Goal: Task Accomplishment & Management: Manage account settings

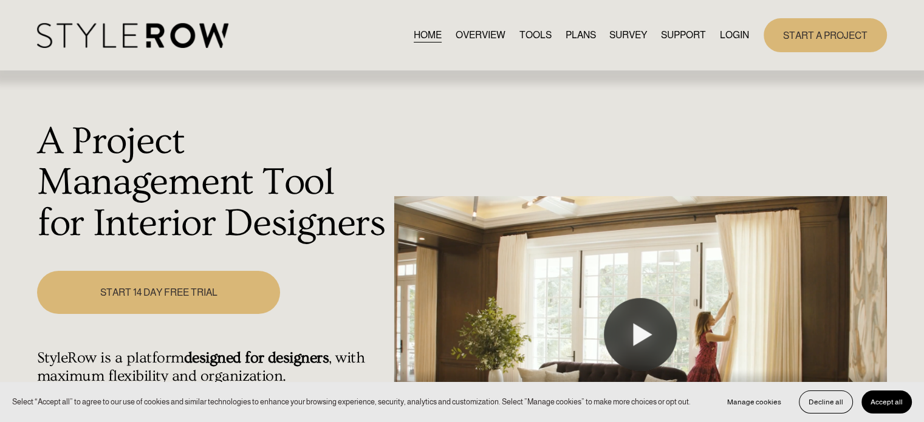
click at [727, 35] on link "LOGIN" at bounding box center [734, 35] width 29 height 16
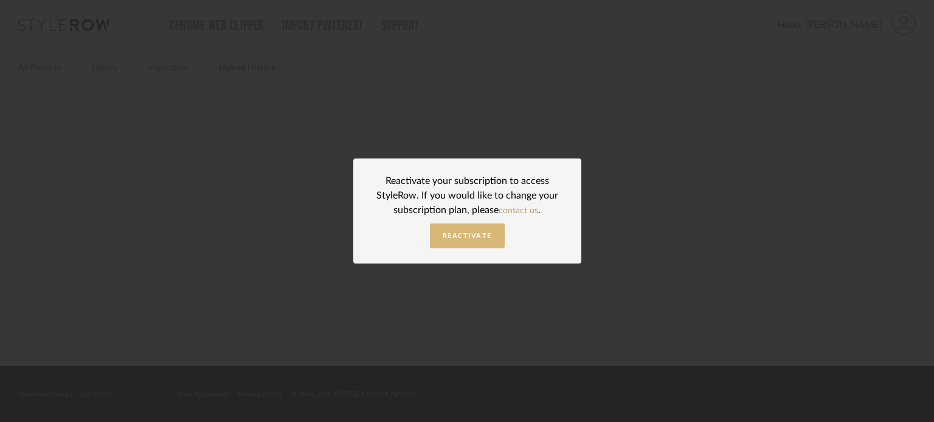
click at [443, 234] on span "Reactivate" at bounding box center [466, 236] width 49 height 7
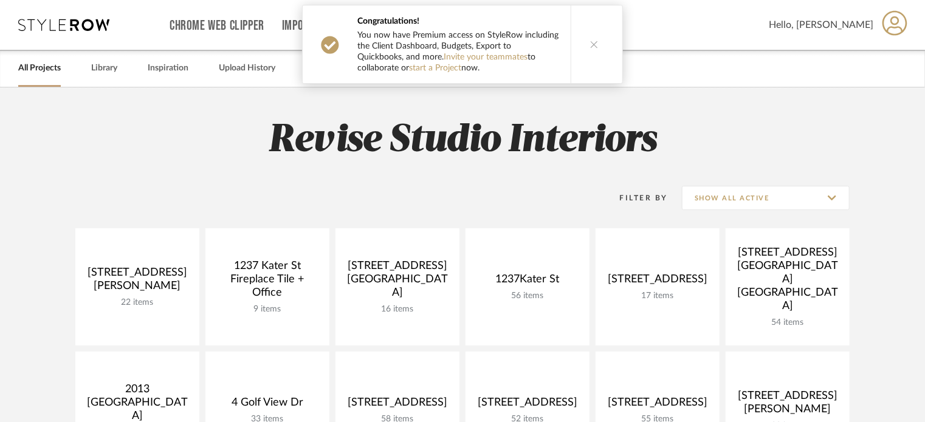
click at [591, 41] on icon at bounding box center [594, 44] width 9 height 9
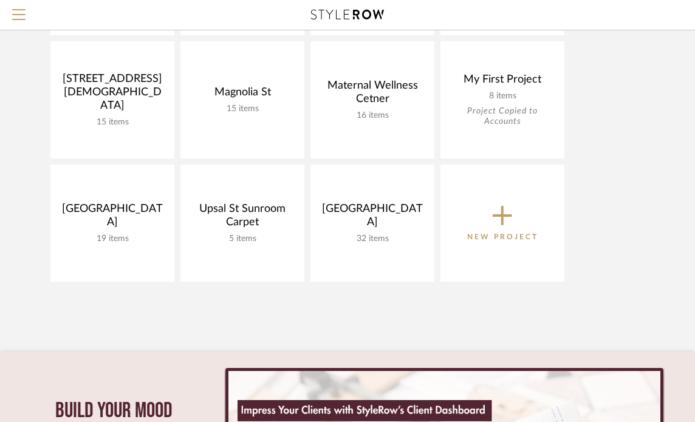
scroll to position [486, 0]
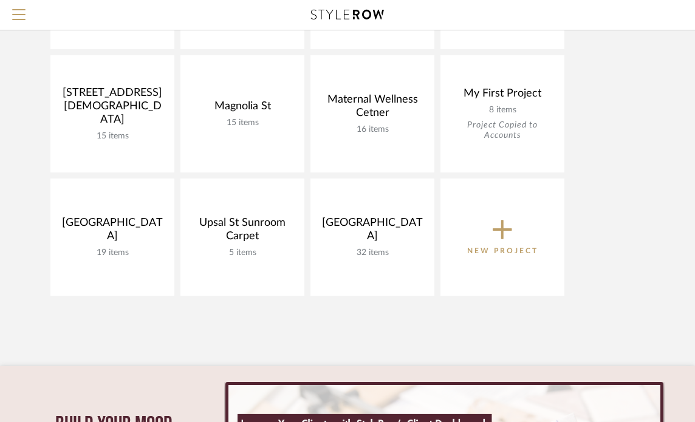
click at [498, 228] on icon at bounding box center [502, 230] width 19 height 26
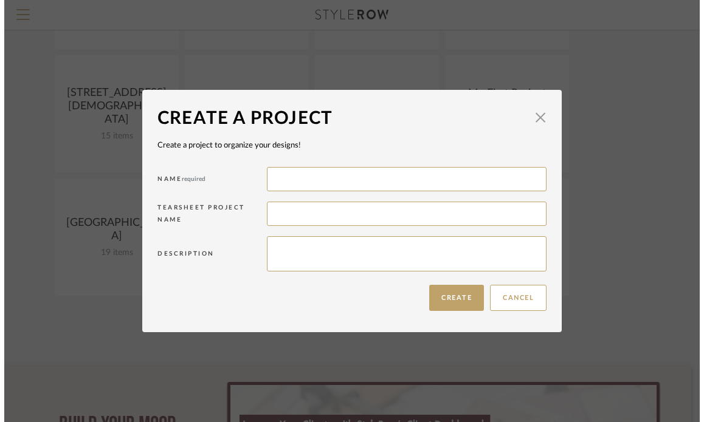
scroll to position [0, 0]
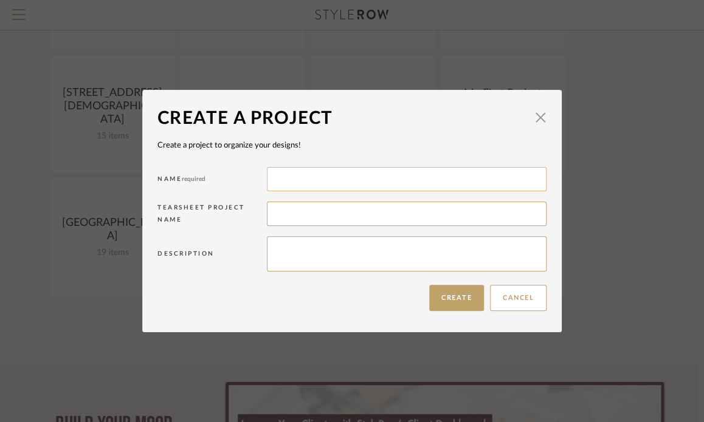
click at [346, 186] on input at bounding box center [407, 179] width 280 height 24
type input "2323 Race St"
click at [286, 252] on textarea at bounding box center [407, 253] width 280 height 35
click at [306, 253] on textarea at bounding box center [407, 253] width 280 height 35
type textarea "3 bedroom condo"
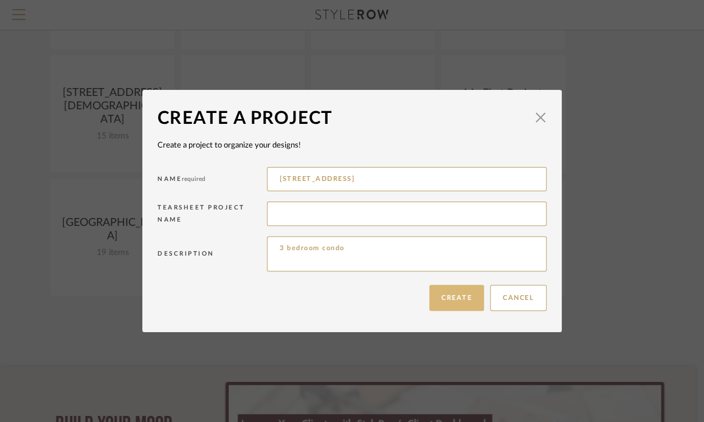
click at [433, 295] on button "Create" at bounding box center [456, 298] width 55 height 26
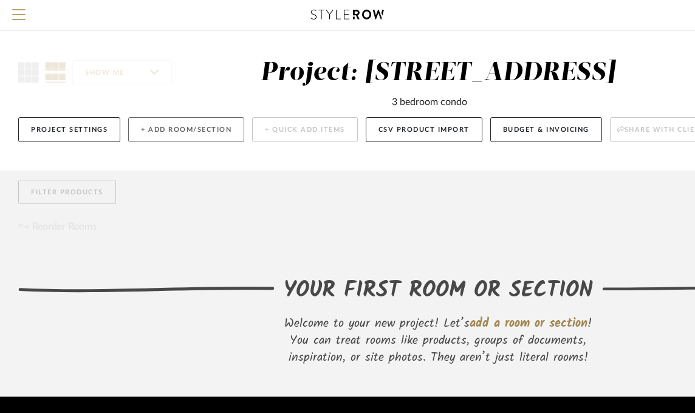
click at [174, 130] on button "+ Add Room/Section" at bounding box center [186, 129] width 116 height 25
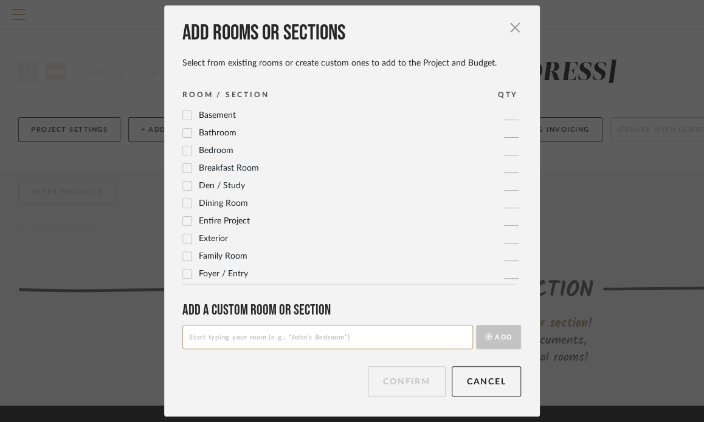
click at [183, 130] on icon at bounding box center [187, 133] width 9 height 9
click at [183, 147] on icon at bounding box center [187, 150] width 9 height 9
type input "3"
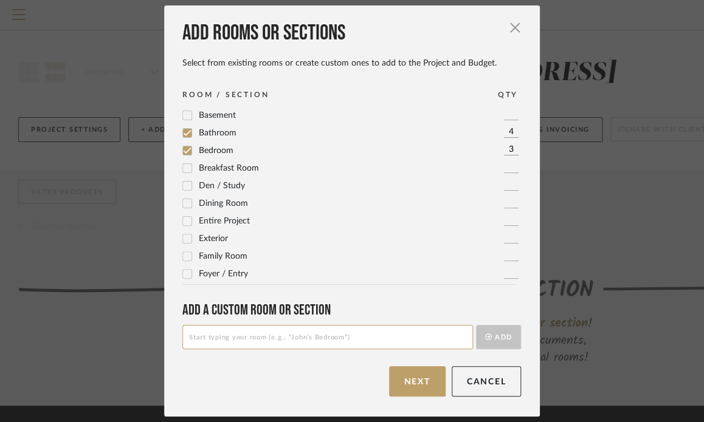
type input "4"
click at [183, 186] on icon at bounding box center [187, 186] width 9 height 9
click at [182, 209] on div "Dining Room" at bounding box center [215, 203] width 66 height 15
click at [183, 201] on icon at bounding box center [187, 203] width 9 height 9
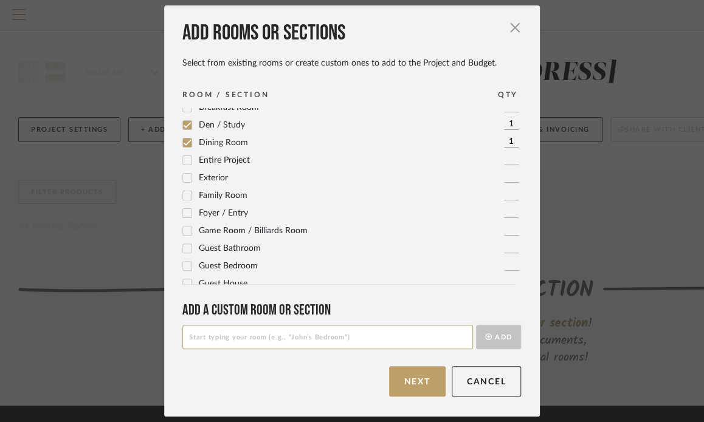
click at [183, 199] on icon at bounding box center [187, 195] width 9 height 9
click at [183, 216] on icon at bounding box center [187, 213] width 9 height 9
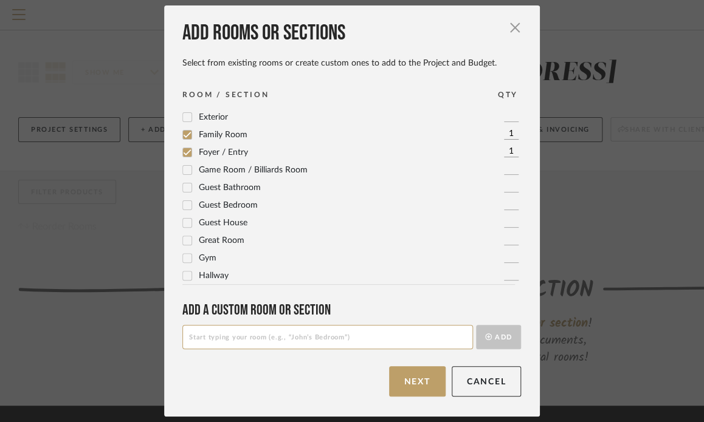
scroll to position [182, 0]
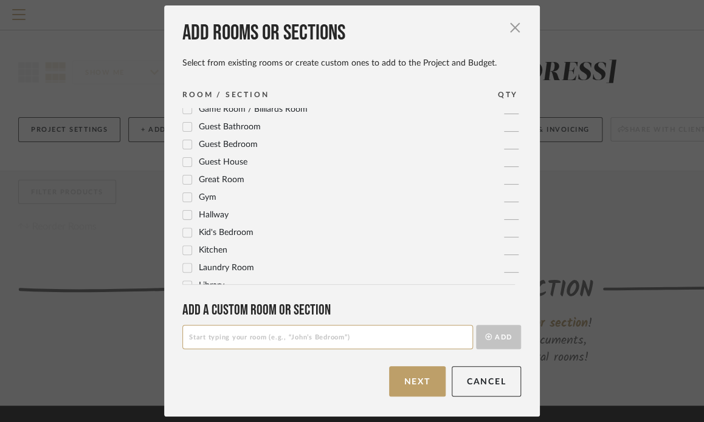
click at [183, 248] on icon at bounding box center [187, 250] width 9 height 9
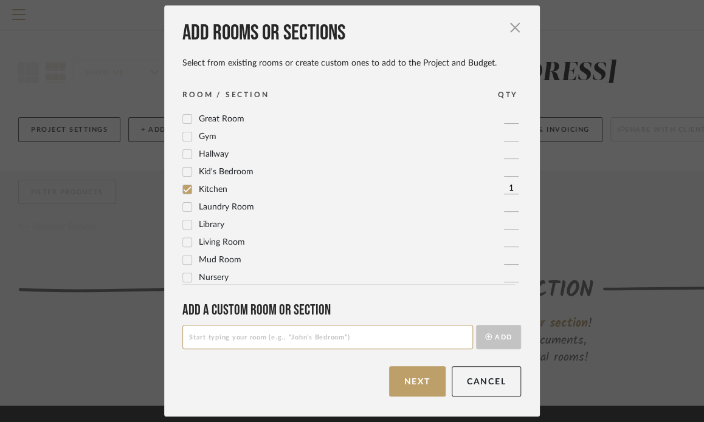
click at [183, 242] on icon at bounding box center [187, 242] width 9 height 9
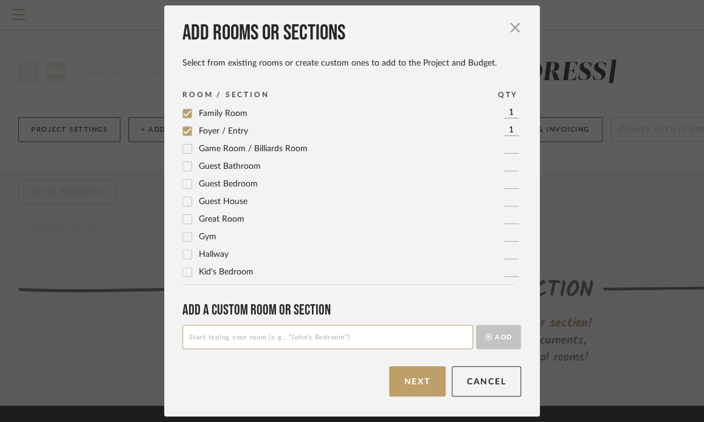
scroll to position [122, 0]
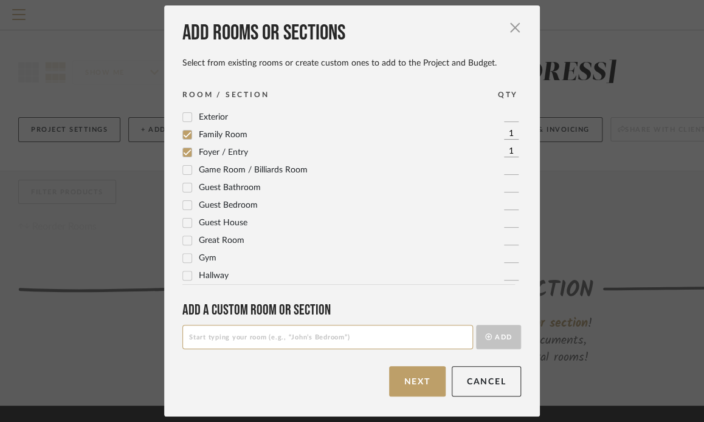
click at [183, 132] on icon at bounding box center [187, 135] width 9 height 9
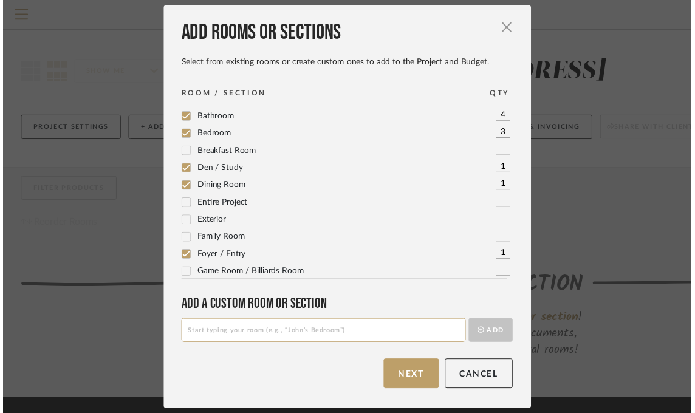
scroll to position [0, 0]
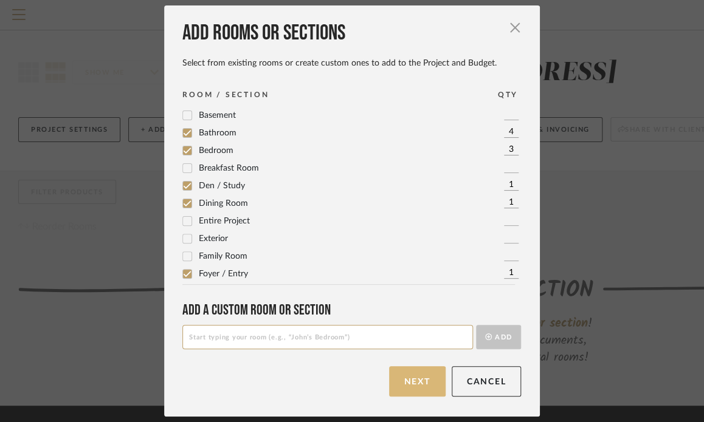
click at [423, 384] on button "Next" at bounding box center [417, 382] width 57 height 30
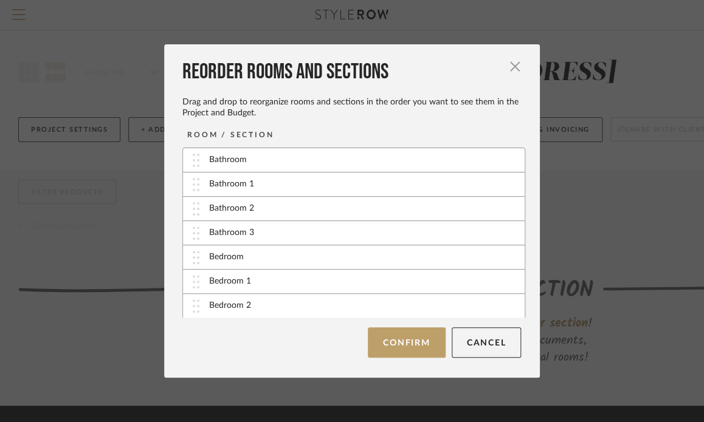
click at [233, 258] on div "Bedroom" at bounding box center [226, 257] width 35 height 13
click at [193, 257] on img at bounding box center [196, 257] width 7 height 13
click at [193, 254] on img at bounding box center [196, 257] width 7 height 13
click at [409, 341] on button "Confirm" at bounding box center [406, 343] width 77 height 30
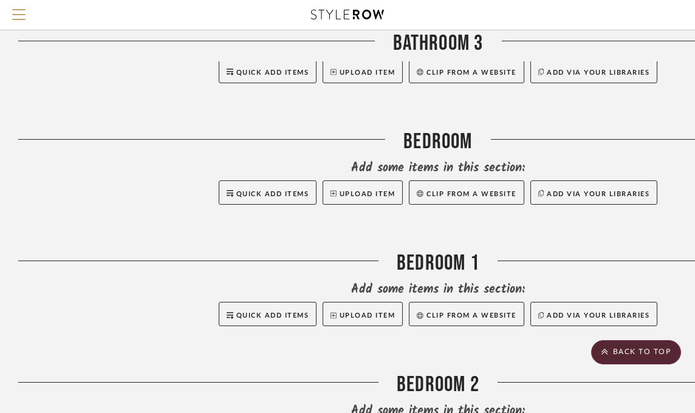
scroll to position [790, 0]
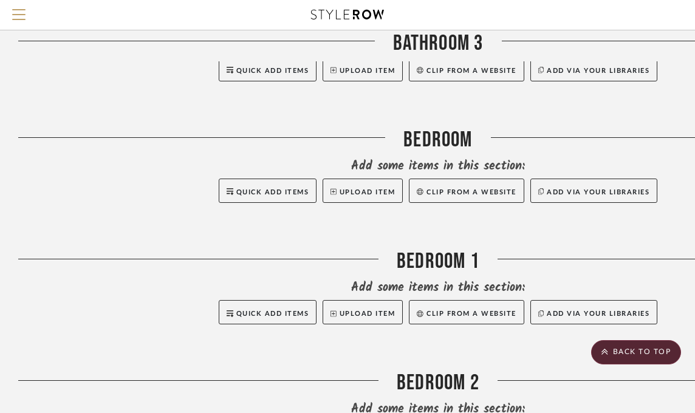
click at [422, 137] on div "Bedroom" at bounding box center [438, 142] width 840 height 31
drag, startPoint x: 422, startPoint y: 137, endPoint x: 357, endPoint y: 164, distance: 69.5
click at [357, 164] on div "Add some items in this section:" at bounding box center [438, 166] width 840 height 17
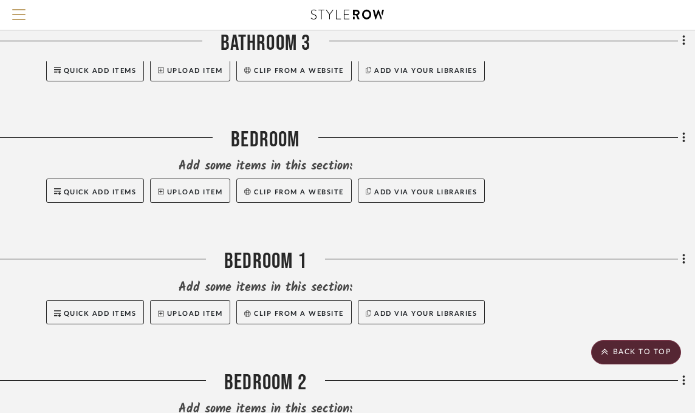
scroll to position [790, 180]
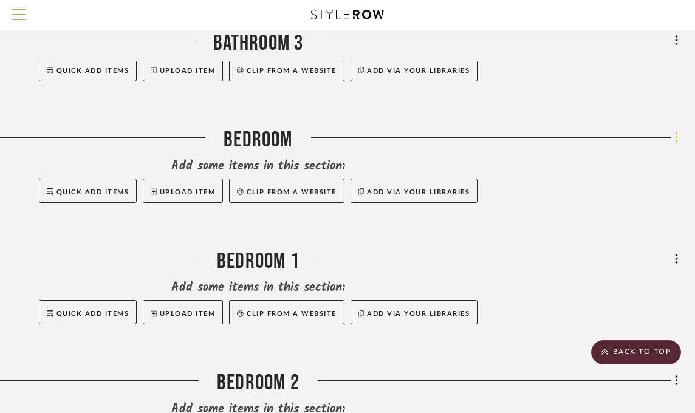
click at [675, 136] on icon at bounding box center [677, 137] width 4 height 13
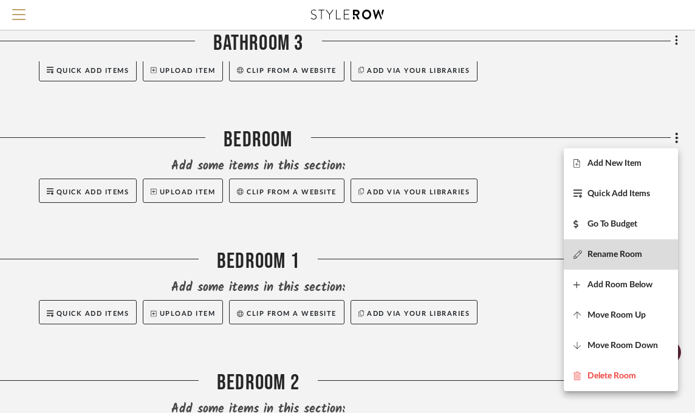
click at [620, 251] on span "Rename Room" at bounding box center [615, 255] width 55 height 10
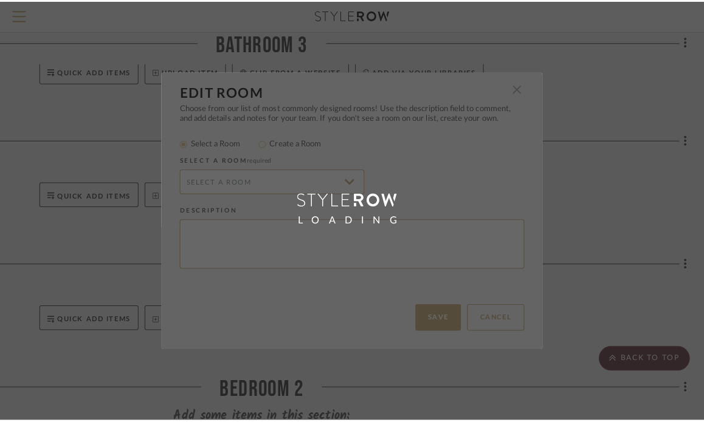
scroll to position [0, 0]
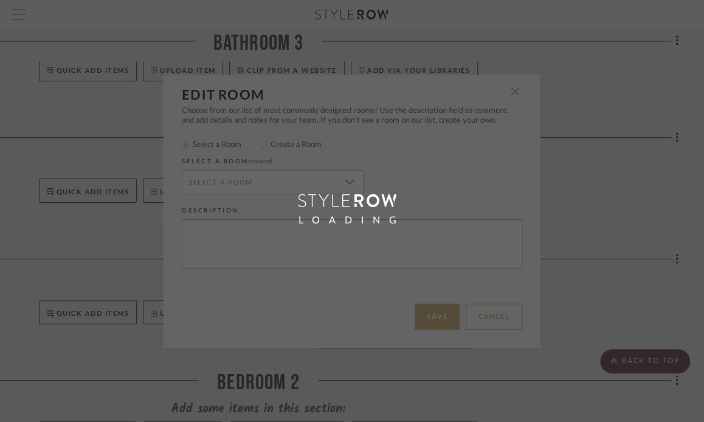
type input "Bedroom"
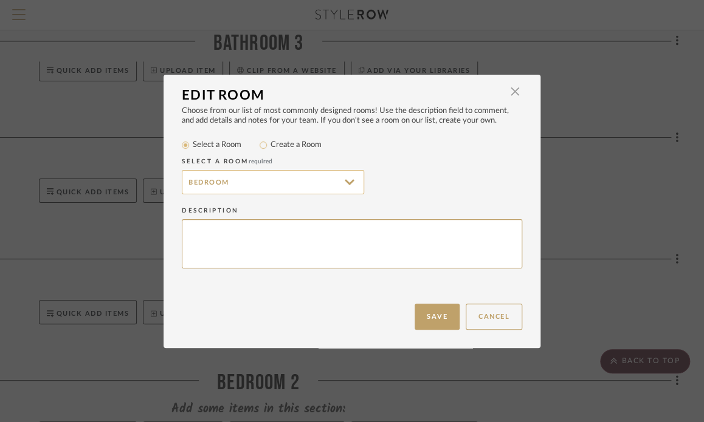
click at [188, 182] on input "Bedroom" at bounding box center [273, 182] width 182 height 24
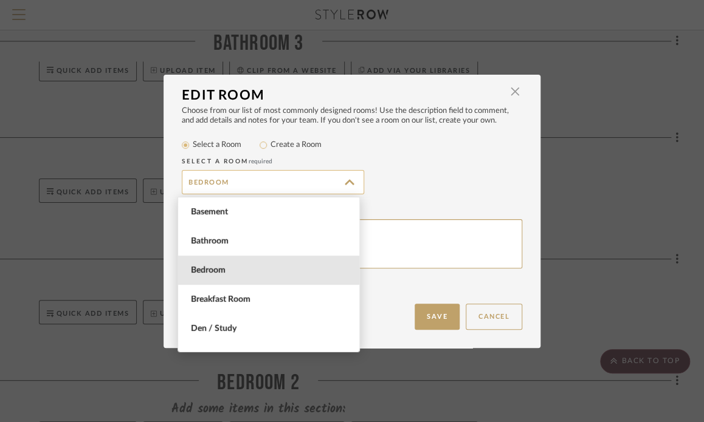
scroll to position [58, 0]
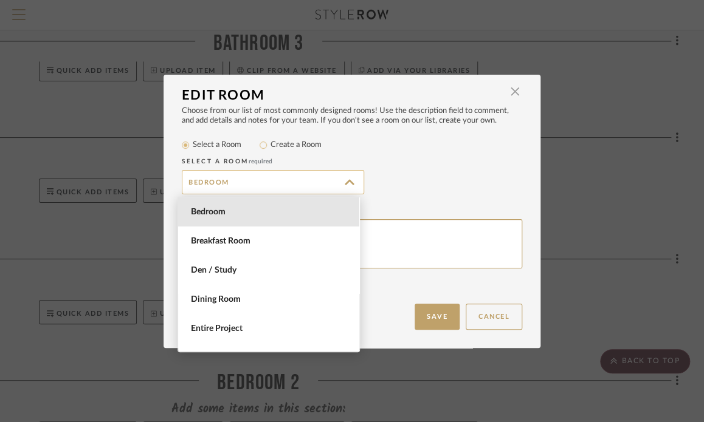
click at [232, 177] on input "Bedroom" at bounding box center [273, 182] width 182 height 24
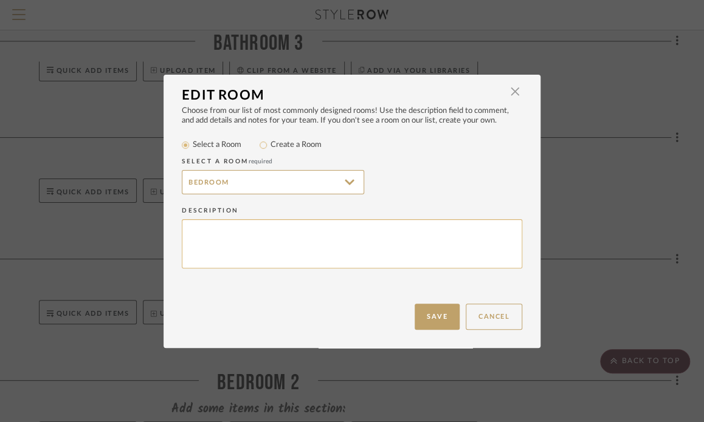
click at [238, 236] on textarea at bounding box center [352, 243] width 340 height 49
type textarea "Primary Bedroom"
click at [424, 315] on button "Save" at bounding box center [437, 317] width 45 height 26
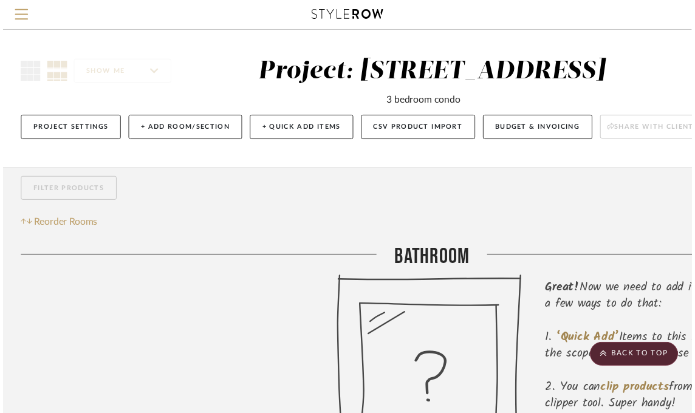
scroll to position [790, 180]
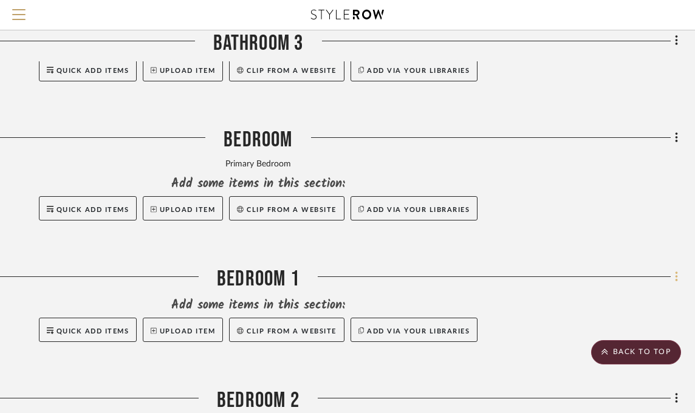
click at [676, 276] on icon at bounding box center [676, 277] width 2 height 10
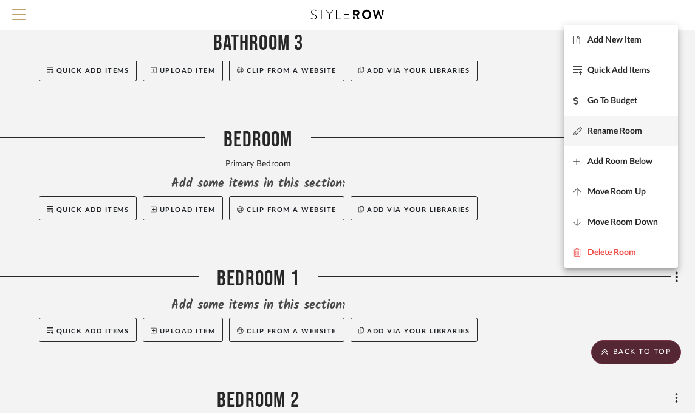
click at [591, 136] on button "Rename Room" at bounding box center [621, 131] width 114 height 30
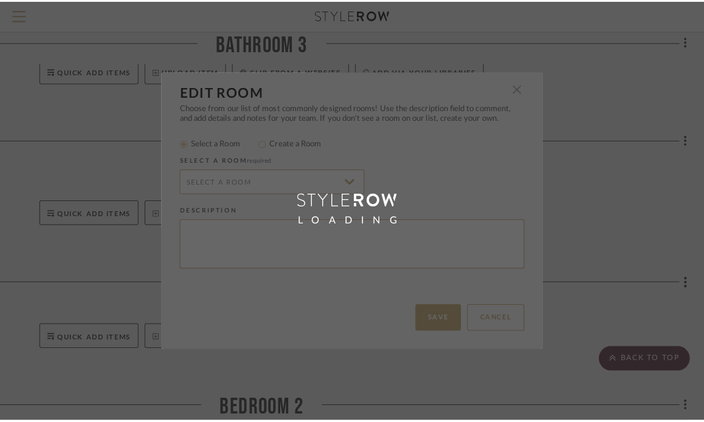
scroll to position [0, 0]
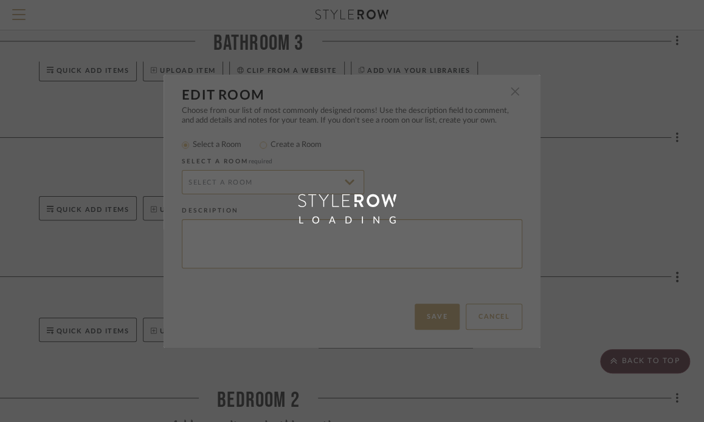
type input "Bedroom"
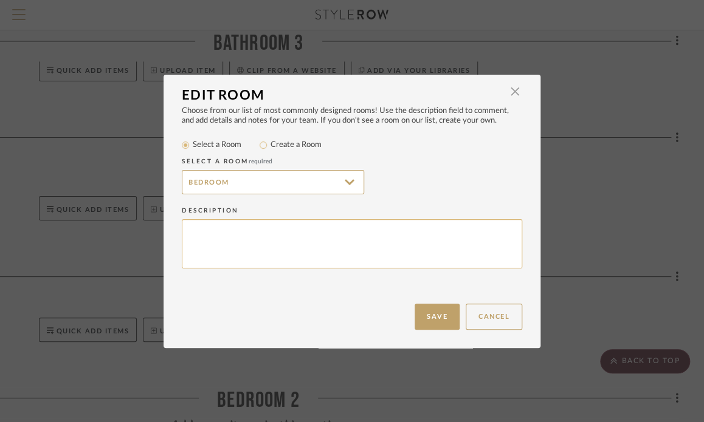
click at [213, 233] on textarea at bounding box center [352, 243] width 340 height 49
type textarea "Miles and Henry"
click at [436, 311] on button "Save" at bounding box center [437, 317] width 45 height 26
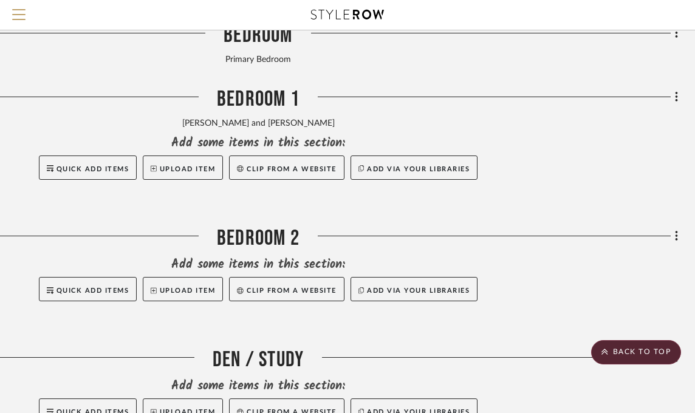
scroll to position [973, 180]
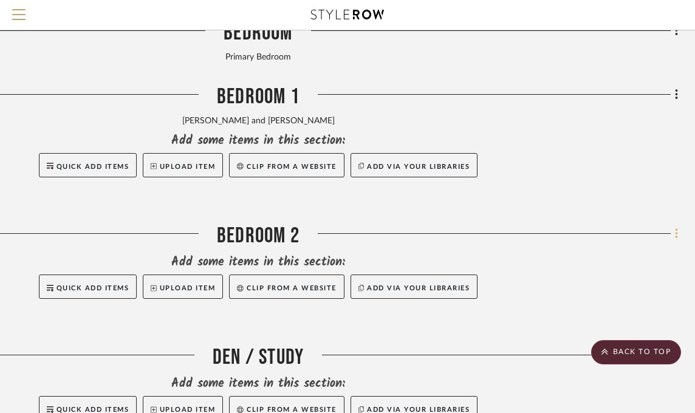
click at [678, 231] on icon at bounding box center [677, 233] width 4 height 13
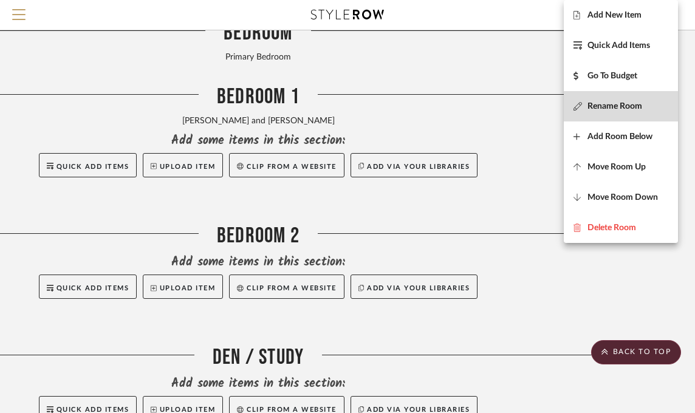
click at [630, 102] on span "Rename Room" at bounding box center [615, 107] width 55 height 10
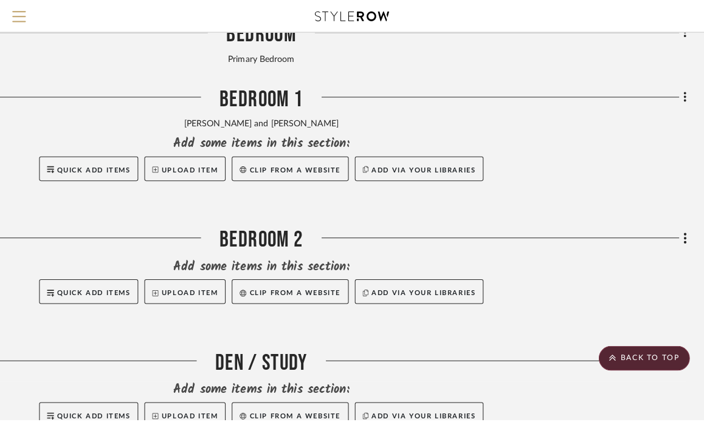
scroll to position [0, 0]
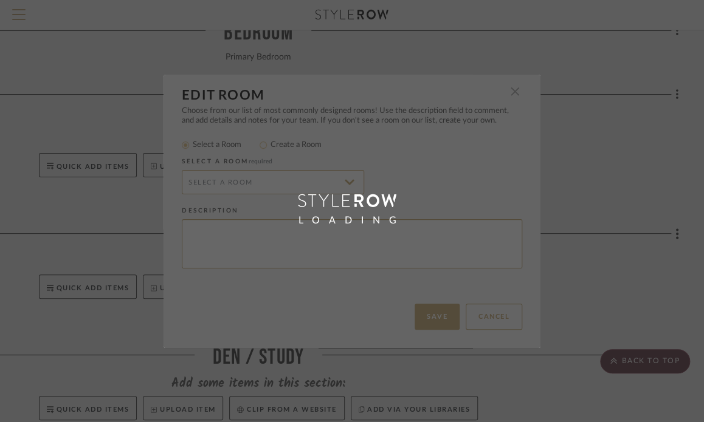
type input "Bedroom"
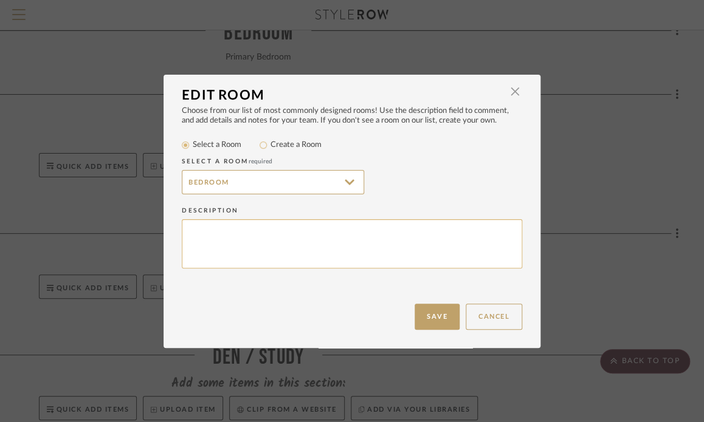
click at [202, 235] on textarea at bounding box center [352, 243] width 340 height 49
type textarea "Shane and Gabe"
click at [424, 309] on button "Save" at bounding box center [437, 317] width 45 height 26
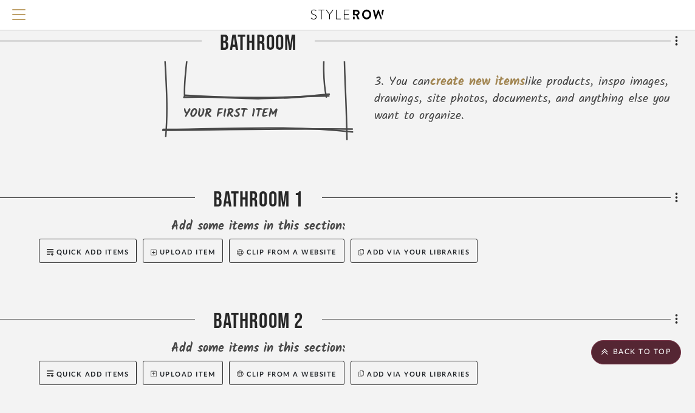
scroll to position [379, 180]
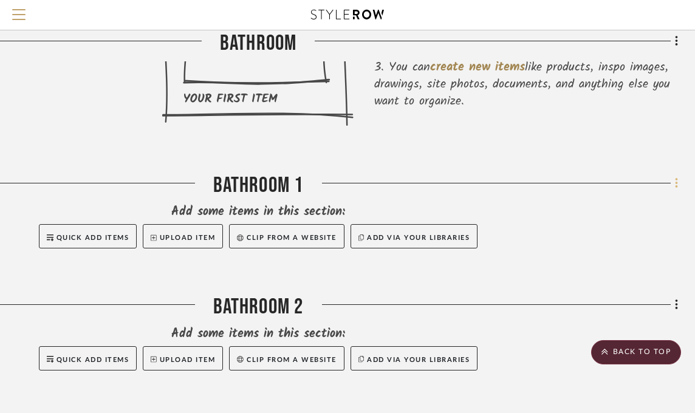
click at [676, 179] on icon at bounding box center [676, 183] width 2 height 10
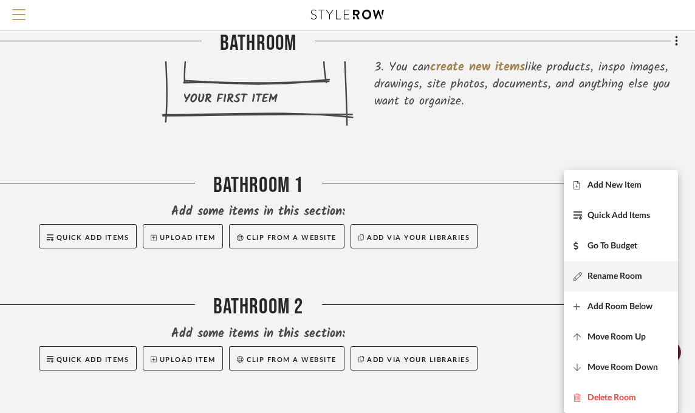
click at [622, 278] on span "Rename Room" at bounding box center [615, 277] width 55 height 10
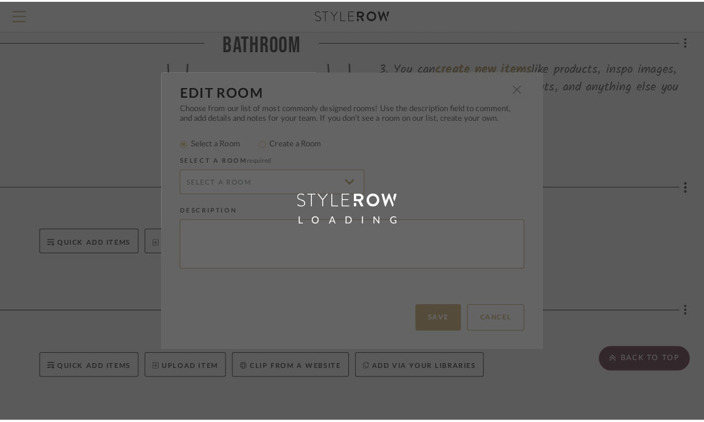
scroll to position [0, 0]
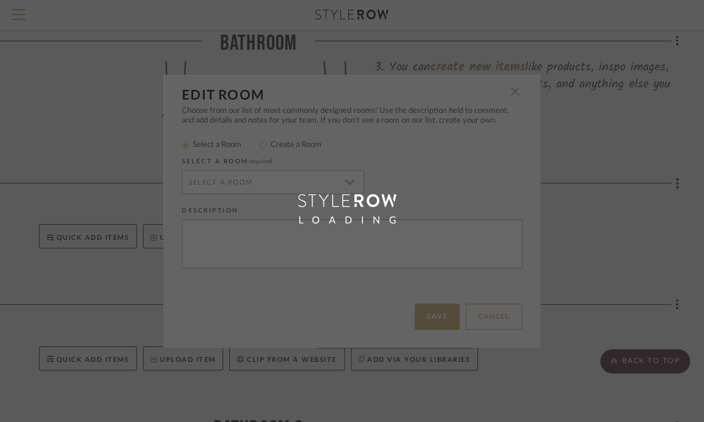
type input "Bathroom"
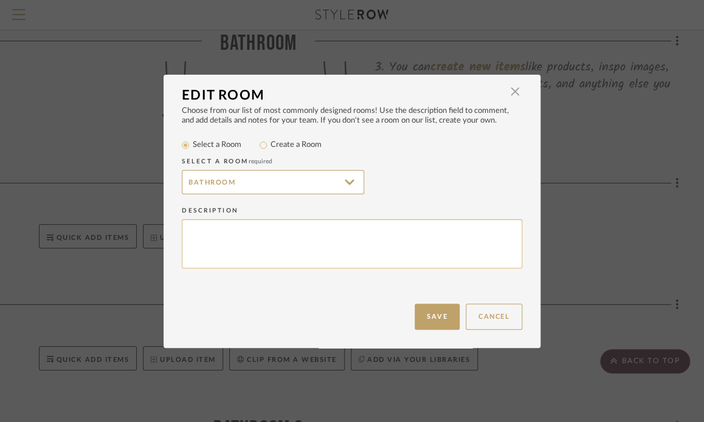
click at [213, 237] on textarea at bounding box center [352, 243] width 340 height 49
type textarea "Powder Room"
click at [424, 314] on button "Save" at bounding box center [437, 317] width 45 height 26
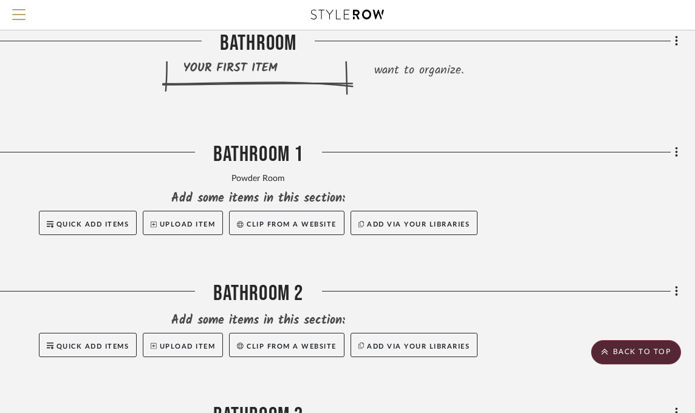
scroll to position [440, 180]
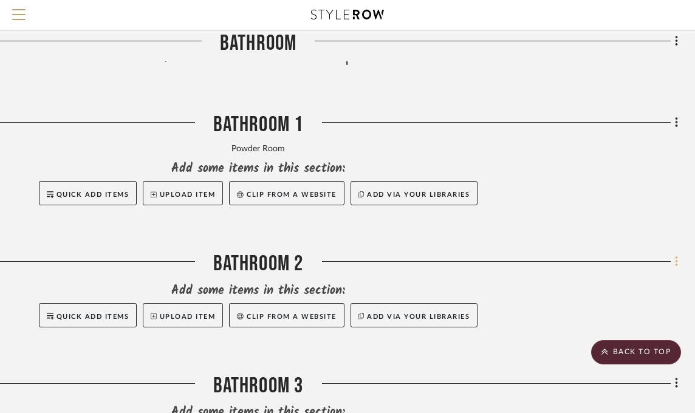
click at [675, 262] on icon at bounding box center [677, 261] width 4 height 13
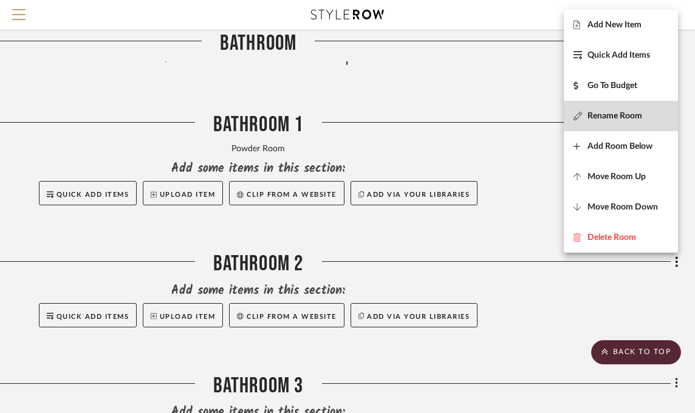
click at [623, 114] on span "Rename Room" at bounding box center [615, 116] width 55 height 10
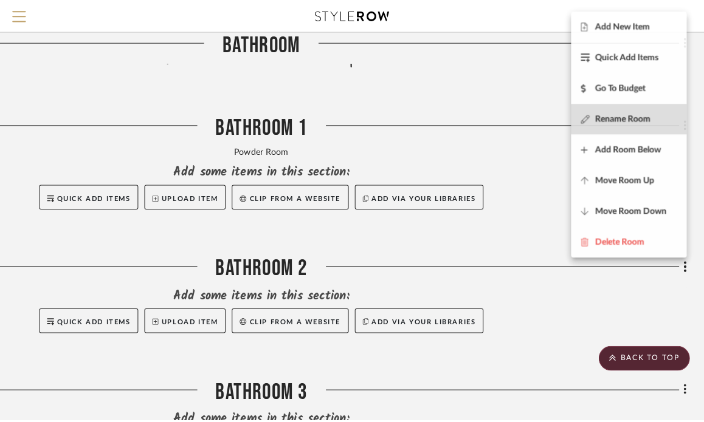
scroll to position [0, 0]
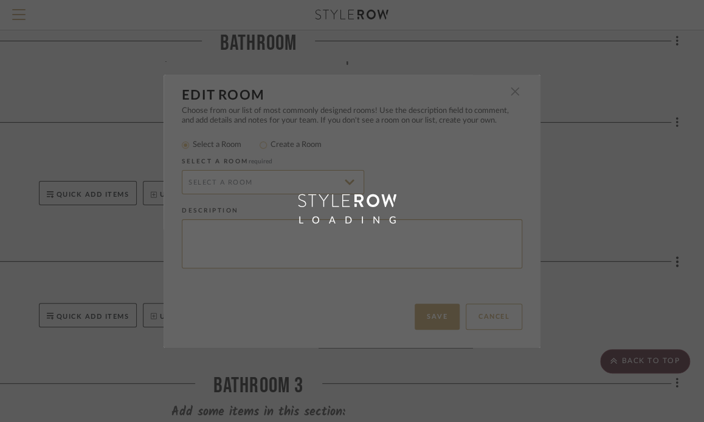
type input "Bathroom"
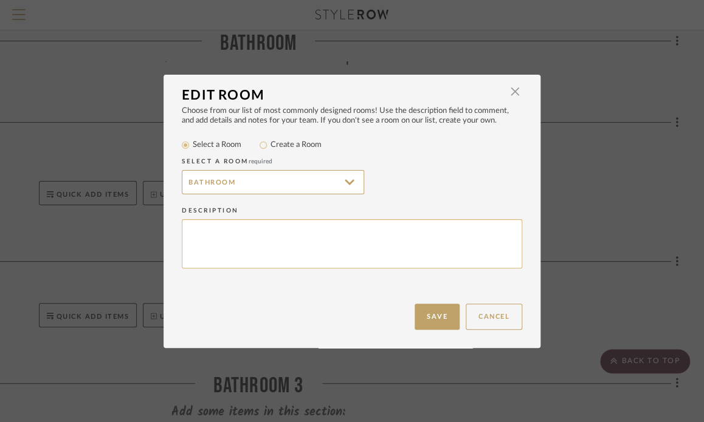
click at [235, 233] on textarea at bounding box center [352, 243] width 340 height 49
type textarea "Primary Bathroom (E + M)"
click at [438, 315] on button "Save" at bounding box center [437, 317] width 45 height 26
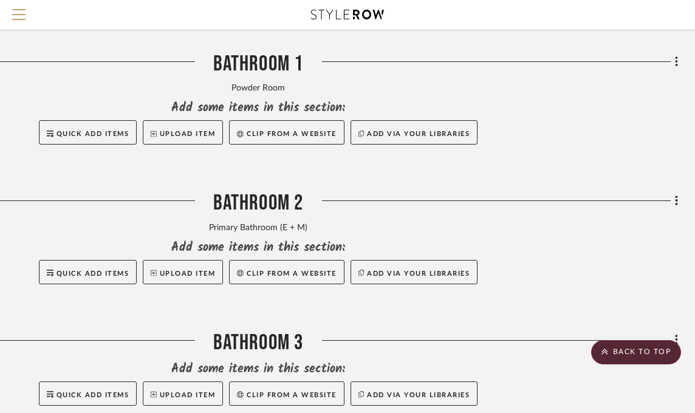
scroll to position [562, 180]
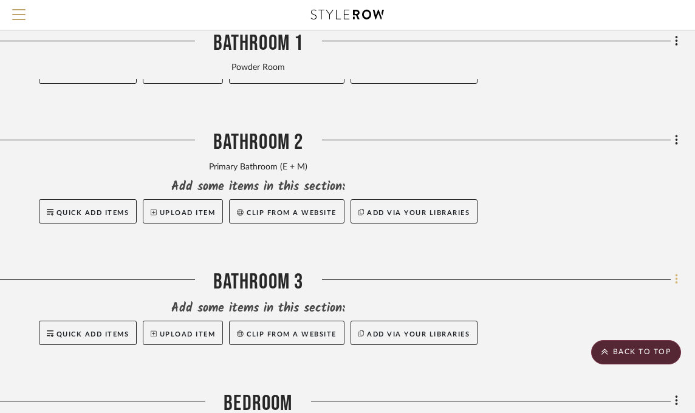
click at [675, 280] on icon at bounding box center [677, 279] width 4 height 13
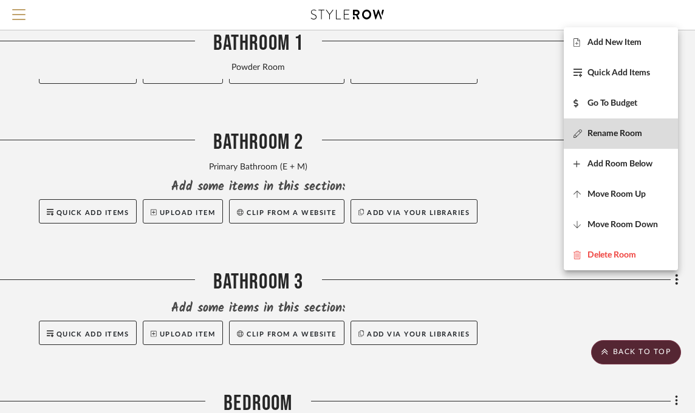
click at [624, 136] on span "Rename Room" at bounding box center [615, 134] width 55 height 10
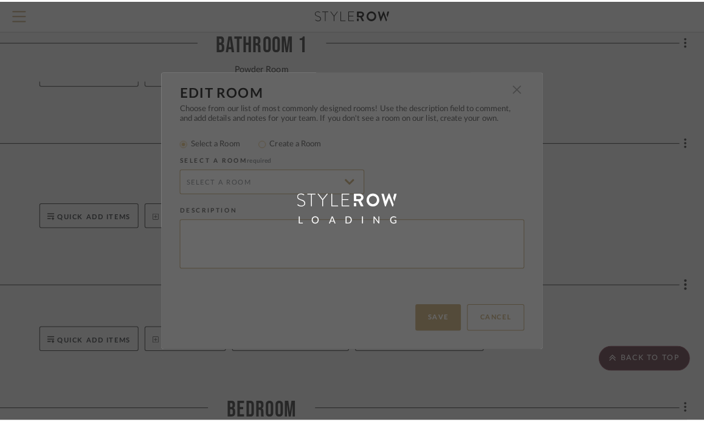
scroll to position [0, 0]
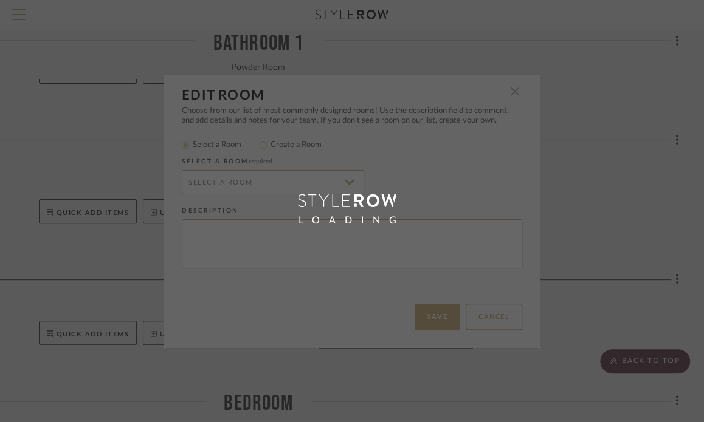
type input "Bathroom"
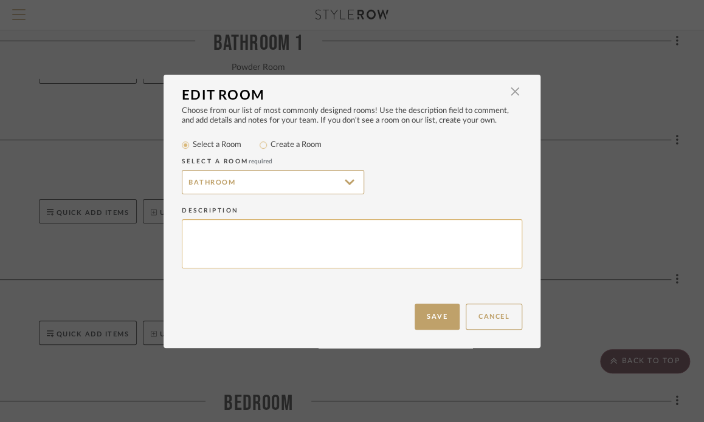
click at [296, 229] on textarea at bounding box center [352, 243] width 340 height 49
type textarea "Miles and Henry Bathroom"
click at [427, 317] on button "Save" at bounding box center [437, 317] width 45 height 26
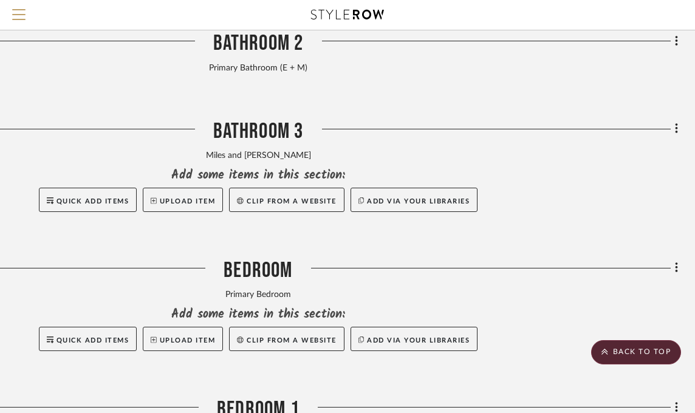
scroll to position [744, 180]
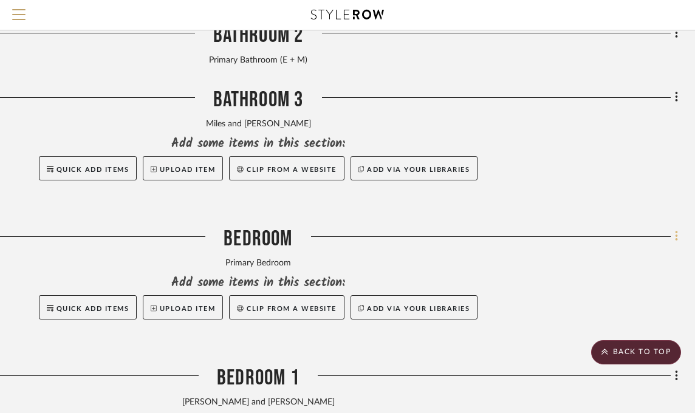
click at [678, 238] on icon at bounding box center [677, 236] width 4 height 13
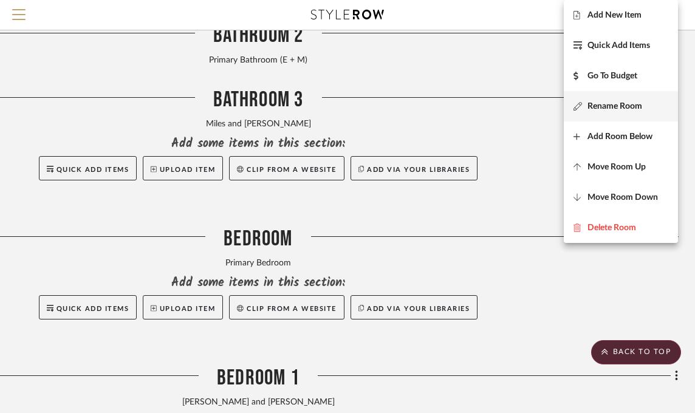
click at [600, 106] on span "Rename Room" at bounding box center [615, 107] width 55 height 10
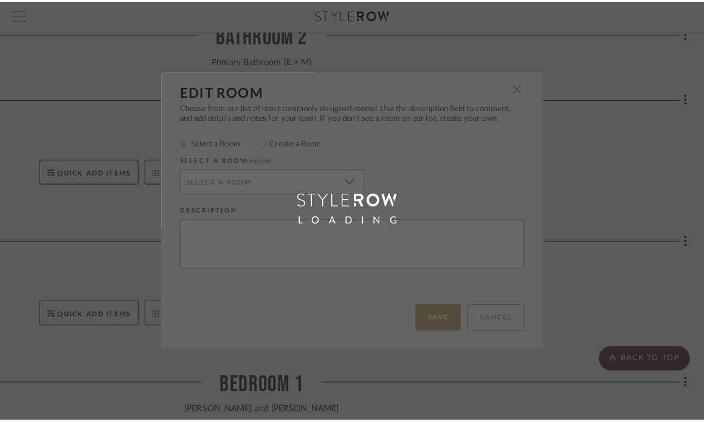
scroll to position [0, 0]
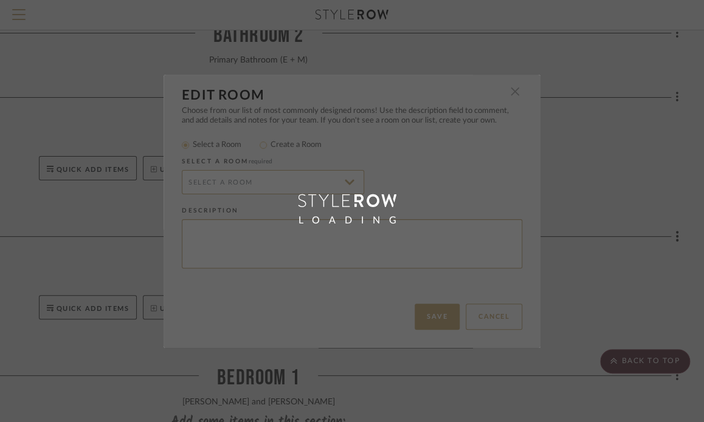
type textarea "Primary Bedroom"
type input "Bedroom"
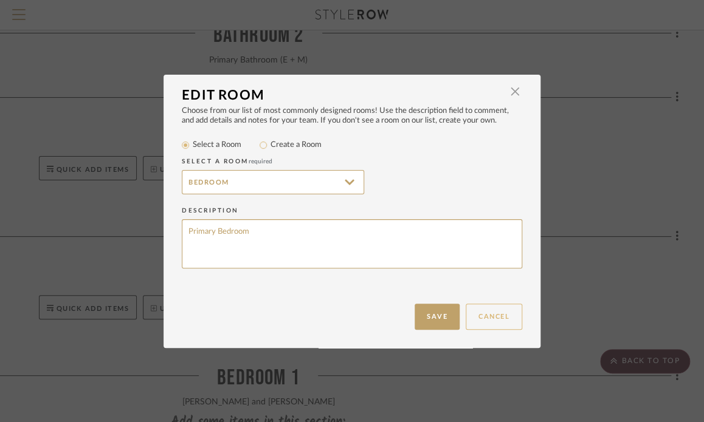
click at [494, 317] on button "Cancel" at bounding box center [494, 317] width 57 height 26
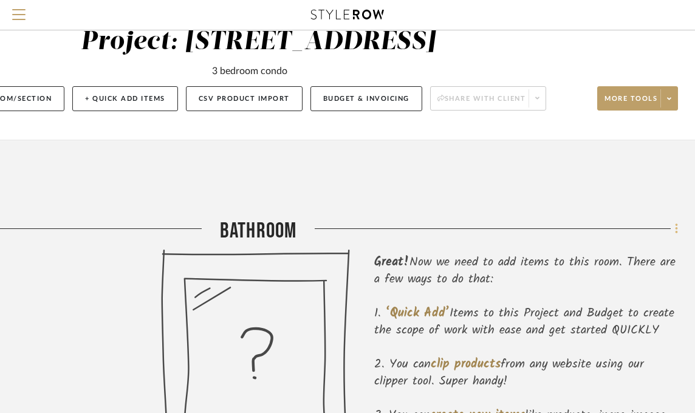
scroll to position [61, 180]
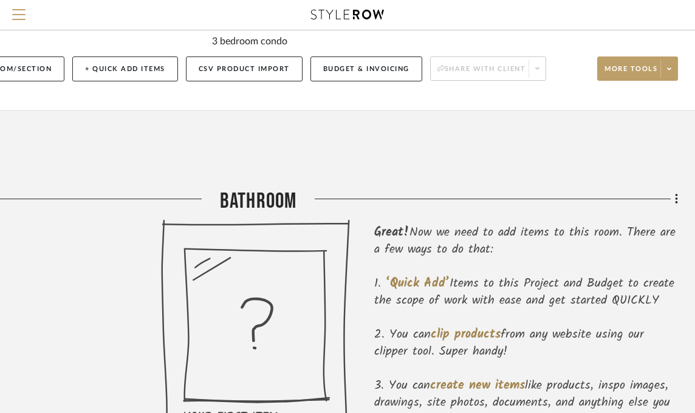
click at [677, 201] on icon at bounding box center [677, 199] width 4 height 13
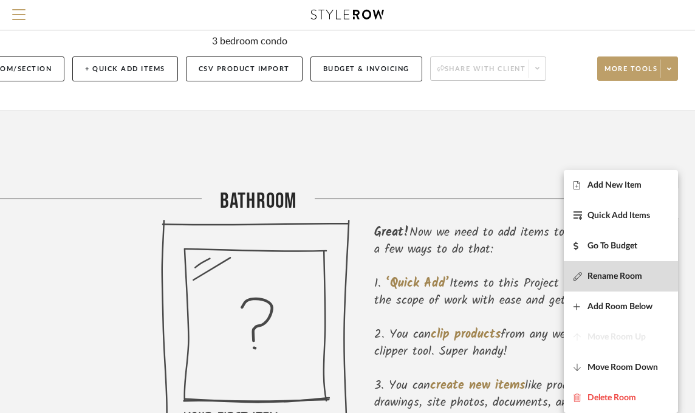
click at [618, 274] on span "Rename Room" at bounding box center [615, 277] width 55 height 10
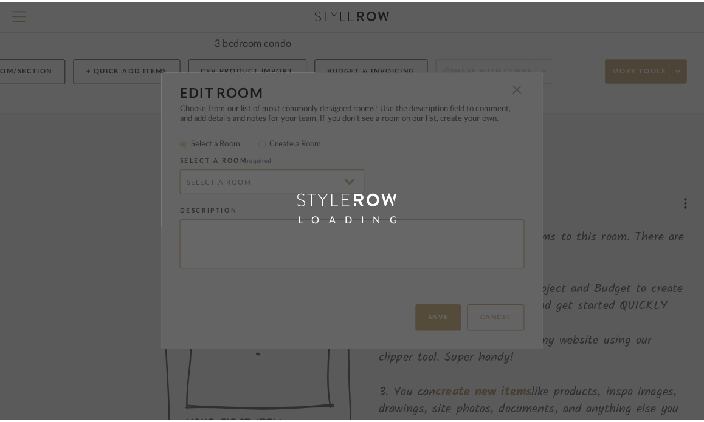
scroll to position [0, 0]
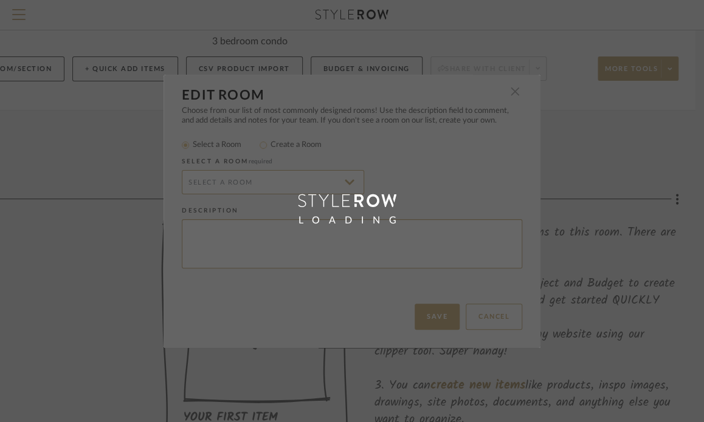
type input "Bathroom"
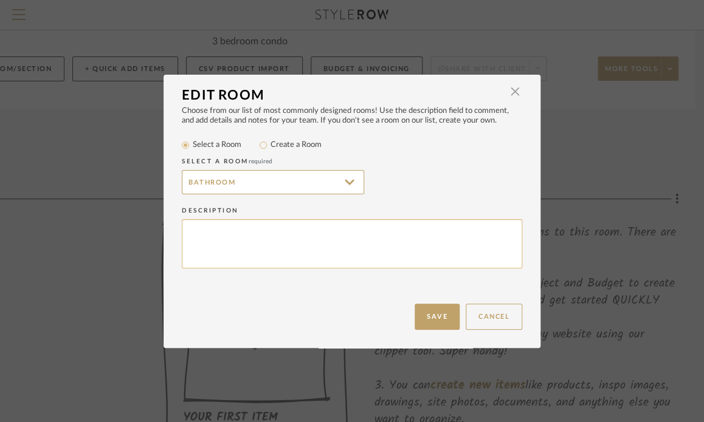
click at [199, 229] on textarea at bounding box center [352, 243] width 340 height 49
type textarea "Shane and Gabe"
click at [430, 324] on button "Save" at bounding box center [437, 317] width 45 height 26
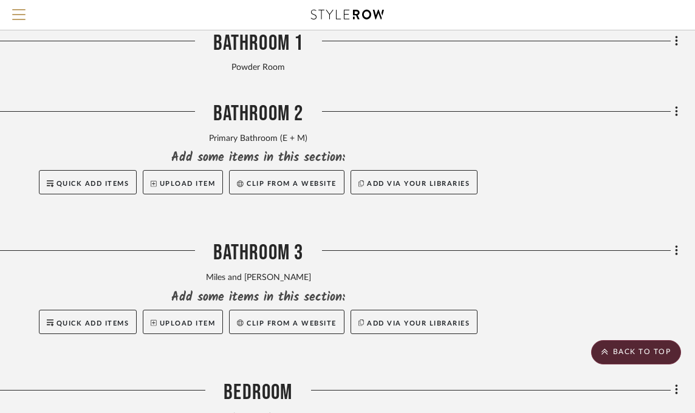
scroll to position [669, 180]
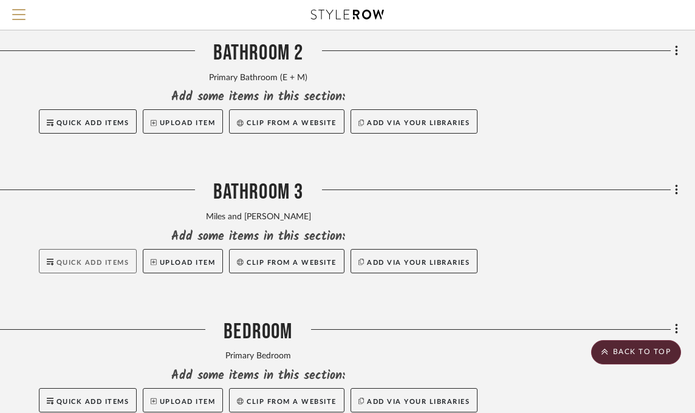
click at [74, 261] on span "Quick Add Items" at bounding box center [93, 263] width 73 height 7
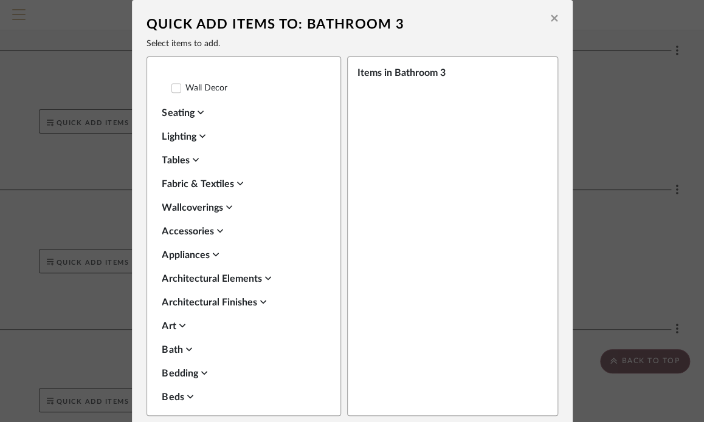
scroll to position [486, 0]
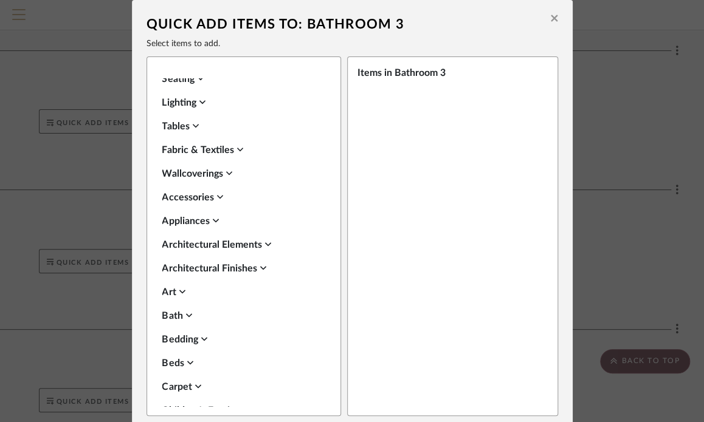
click at [551, 16] on icon at bounding box center [554, 18] width 7 height 7
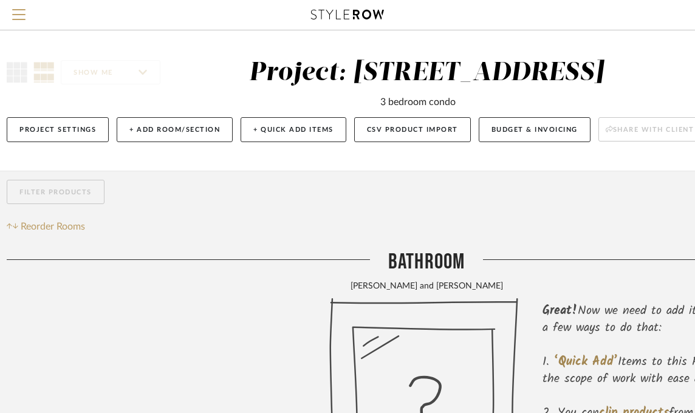
scroll to position [0, 0]
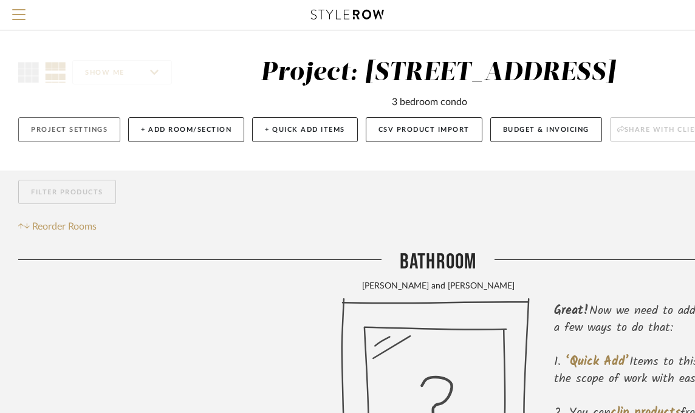
click at [78, 131] on button "Project Settings" at bounding box center [69, 129] width 102 height 25
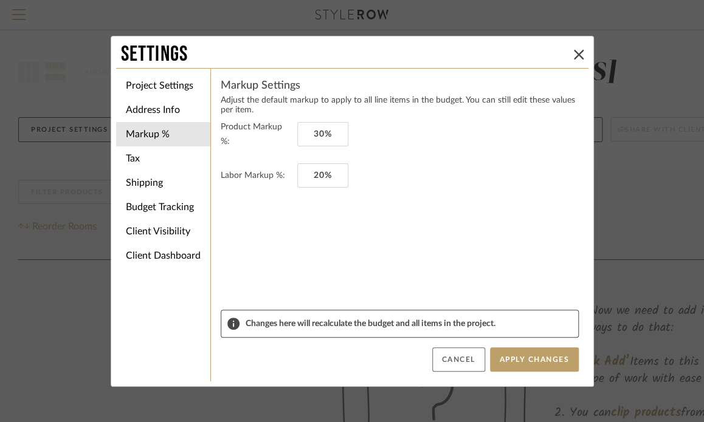
click at [463, 359] on button "Cancel" at bounding box center [458, 360] width 53 height 24
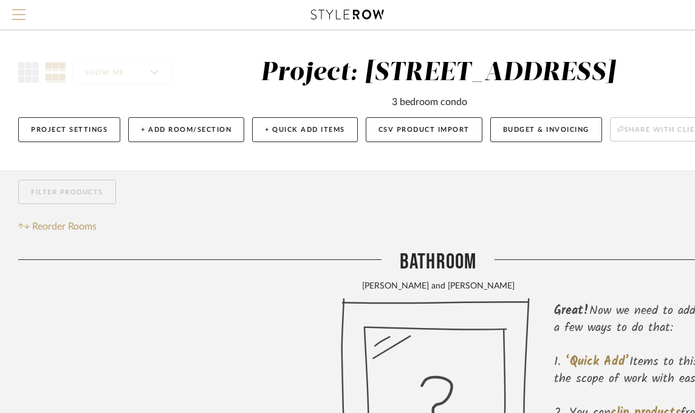
click at [19, 14] on span "Menu" at bounding box center [18, 18] width 13 height 18
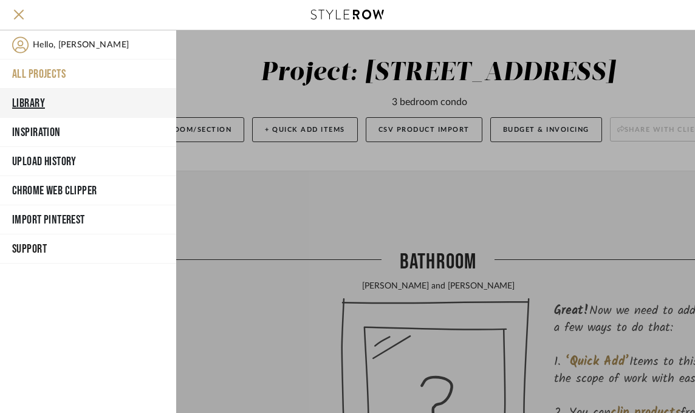
click at [29, 102] on button "Library" at bounding box center [88, 103] width 176 height 29
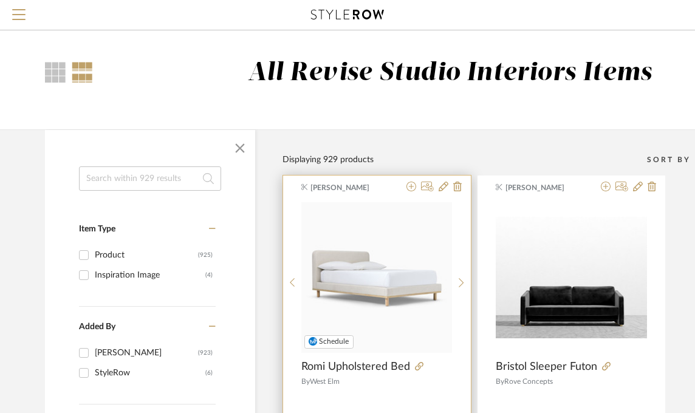
click at [357, 232] on img "0" at bounding box center [376, 277] width 151 height 151
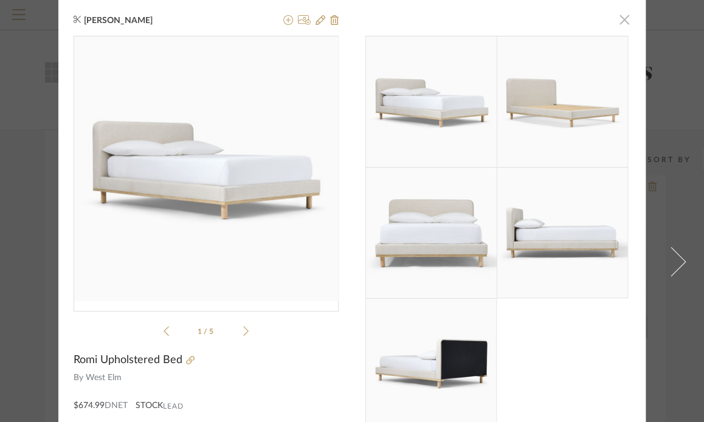
click at [612, 14] on span "button" at bounding box center [624, 19] width 24 height 24
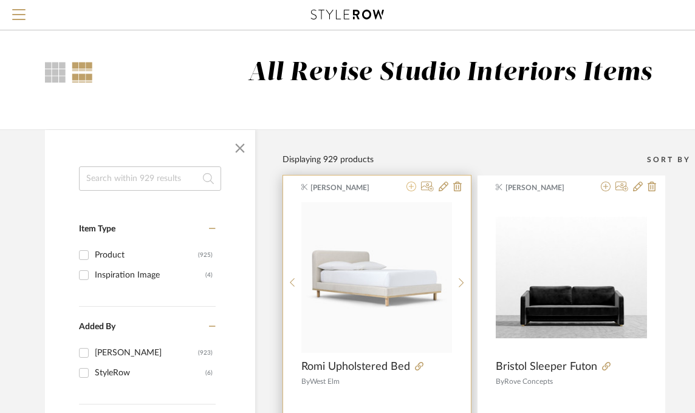
click at [411, 187] on icon at bounding box center [412, 187] width 10 height 10
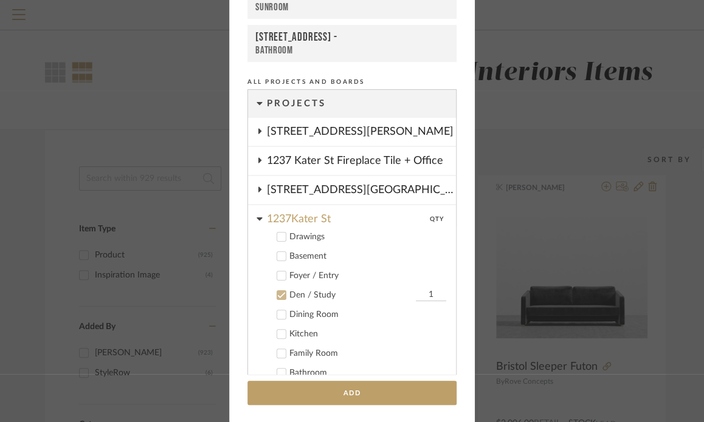
click at [279, 294] on icon at bounding box center [281, 295] width 9 height 9
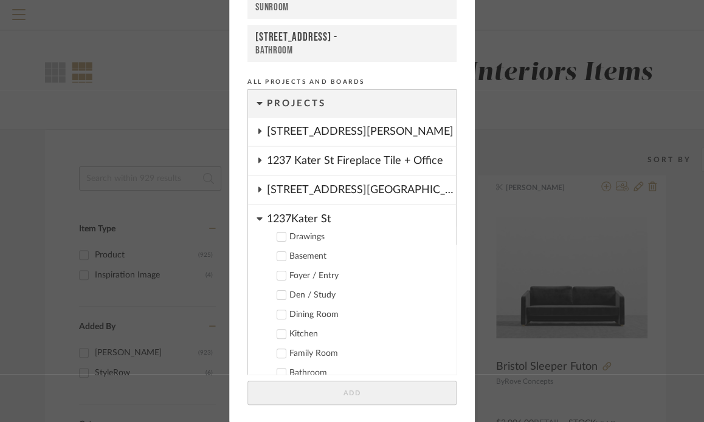
click at [258, 218] on cdk-nested-tree-node "1237Kater St Drawings Basement Foyer / Entry Den / Study Dining Room Kitchen Fa…" at bounding box center [352, 316] width 208 height 222
click at [257, 218] on icon at bounding box center [259, 219] width 5 height 3
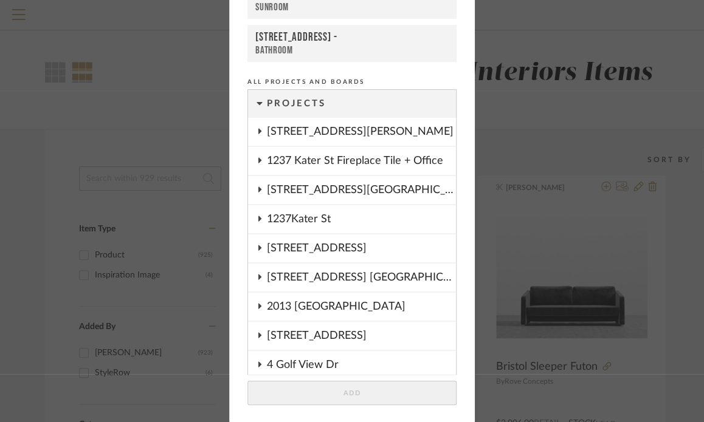
scroll to position [61, 0]
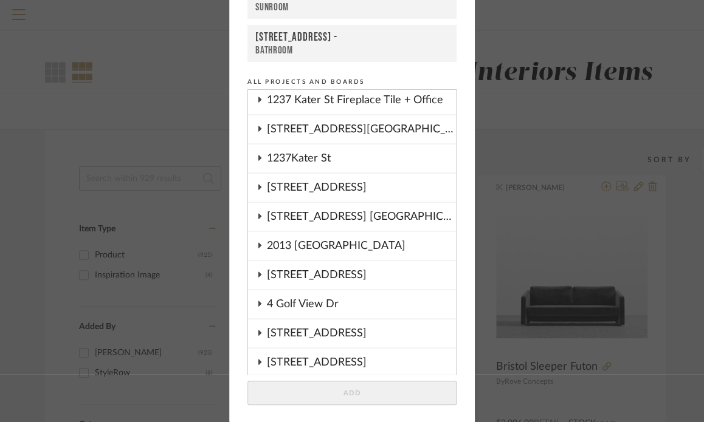
click at [275, 270] on div "2323 Race St" at bounding box center [361, 275] width 189 height 28
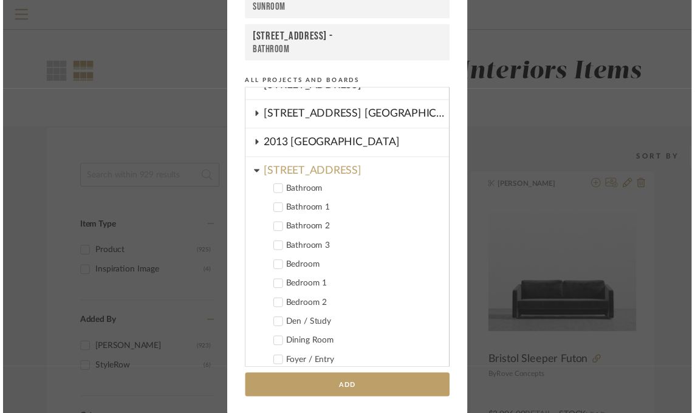
scroll to position [182, 0]
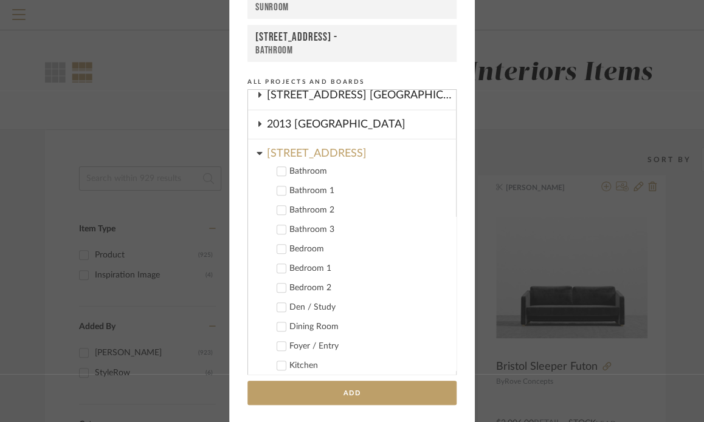
click at [279, 286] on icon at bounding box center [282, 289] width 8 height 6
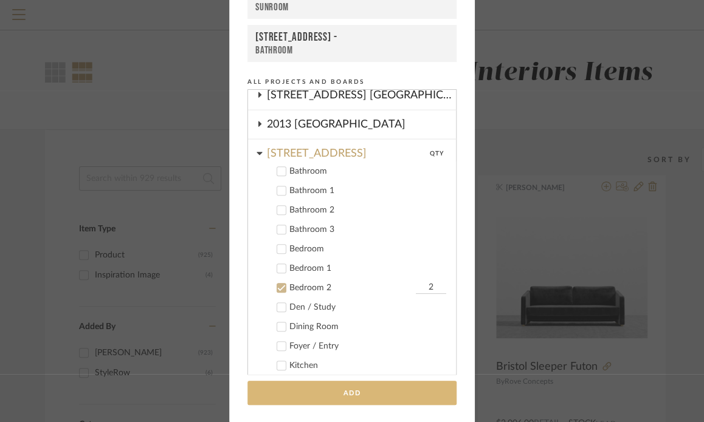
type input "2"
click at [394, 384] on button "Add" at bounding box center [351, 393] width 209 height 25
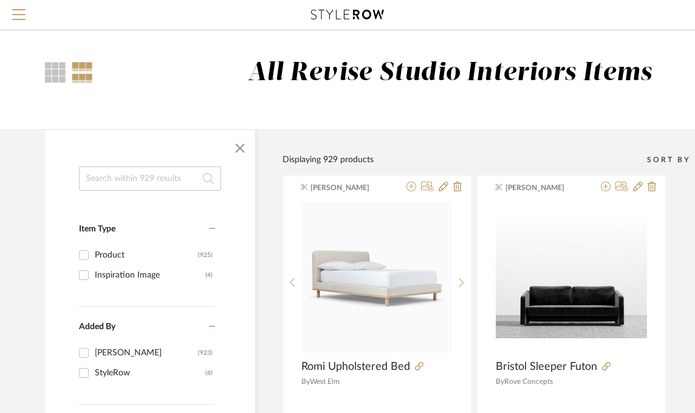
click at [591, 41] on div "All Revise Studio Interiors Items" at bounding box center [437, 79] width 875 height 99
click at [12, 13] on span "Menu" at bounding box center [18, 18] width 13 height 18
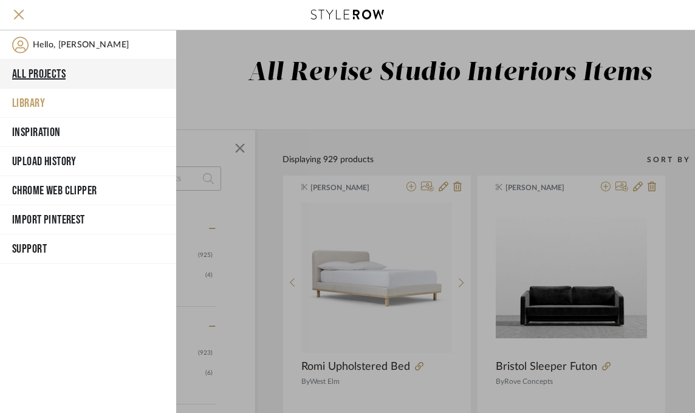
click at [39, 69] on button "All Projects" at bounding box center [88, 74] width 176 height 29
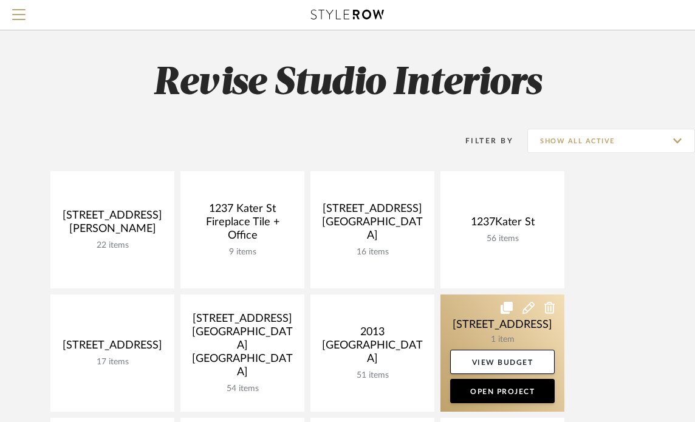
click at [493, 331] on link at bounding box center [503, 353] width 124 height 117
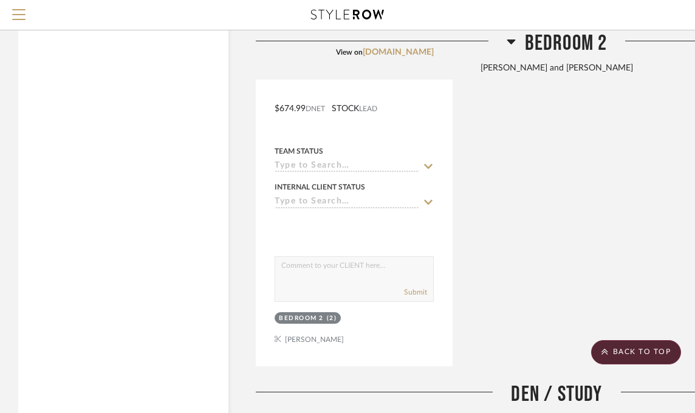
scroll to position [1337, 0]
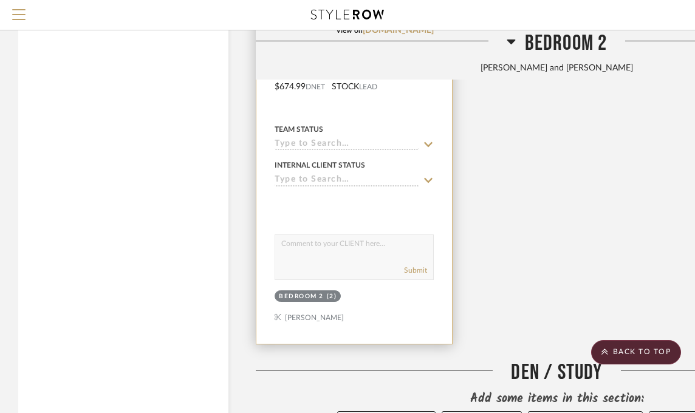
click at [403, 301] on div "Bedroom 2 (2)" at bounding box center [355, 297] width 162 height 17
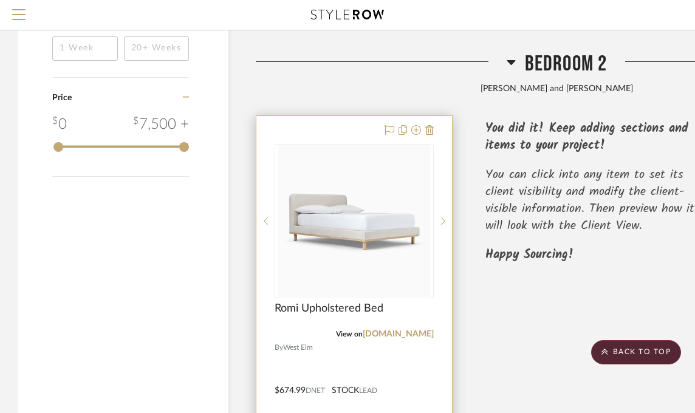
scroll to position [1033, 0]
click at [0, 0] on img at bounding box center [0, 0] width 0 height 0
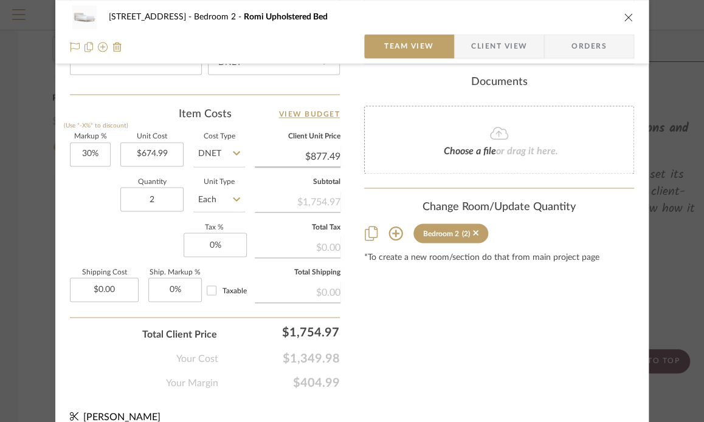
scroll to position [708, 0]
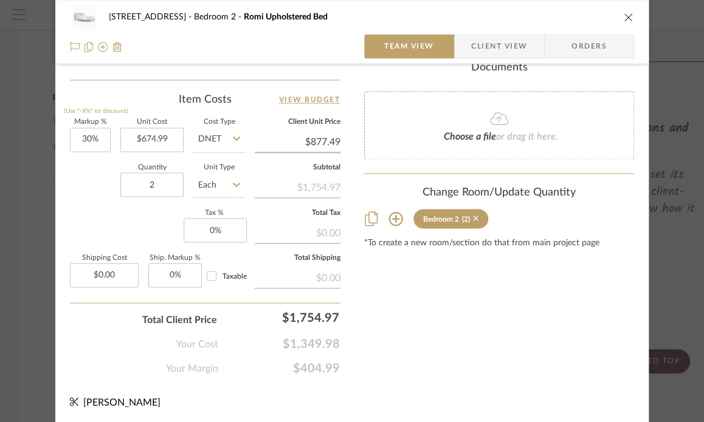
click at [473, 216] on icon at bounding box center [475, 218] width 5 height 5
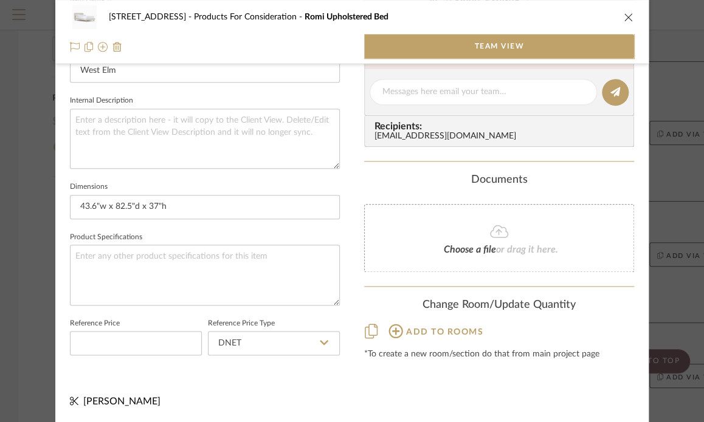
click at [411, 329] on span "Add to rooms" at bounding box center [444, 332] width 77 height 9
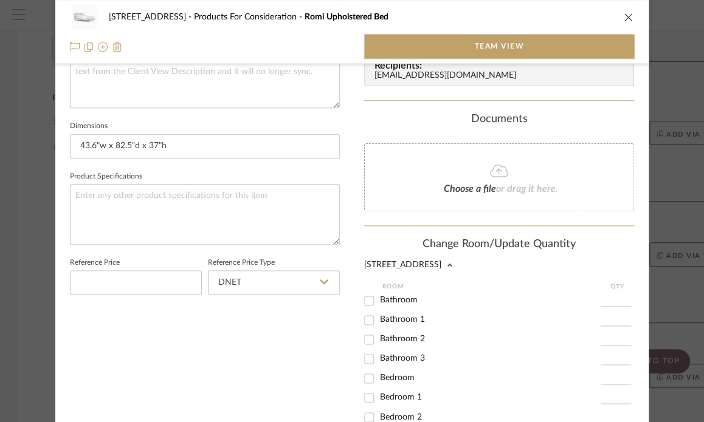
scroll to position [26, 0]
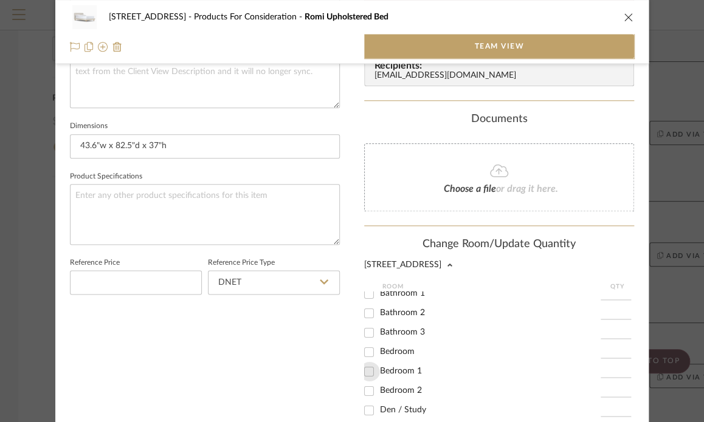
click at [366, 371] on input "Bedroom 1" at bounding box center [368, 371] width 19 height 19
checkbox input "true"
type input "2"
click at [300, 364] on div "1 / 5 Team-Facing Details Item Name Romi Upholstered Bed Brand West Elm Interna…" at bounding box center [205, 92] width 270 height 965
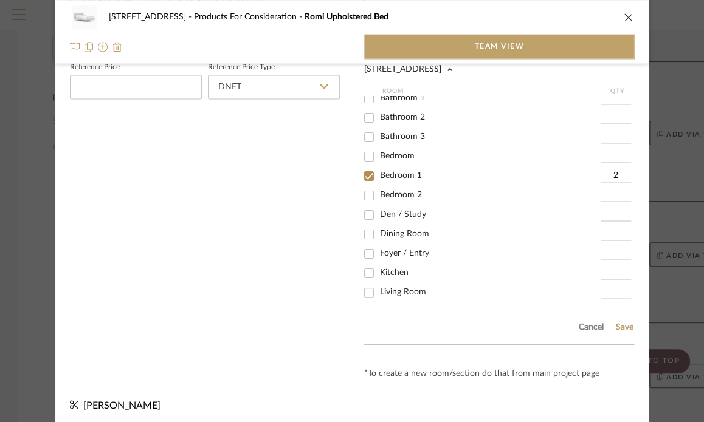
scroll to position [672, 0]
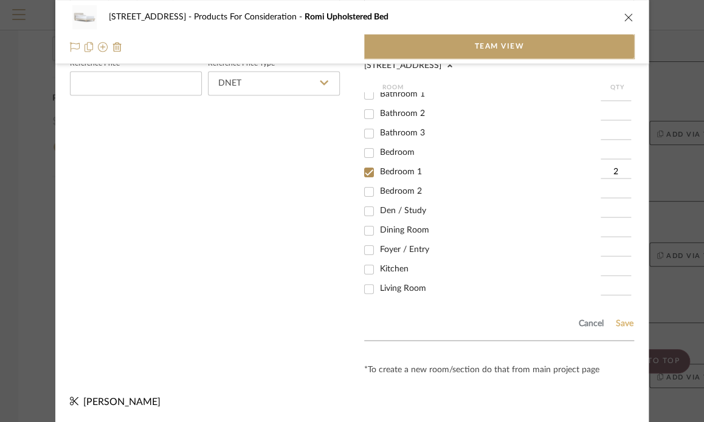
click at [617, 322] on button "Save" at bounding box center [624, 323] width 19 height 10
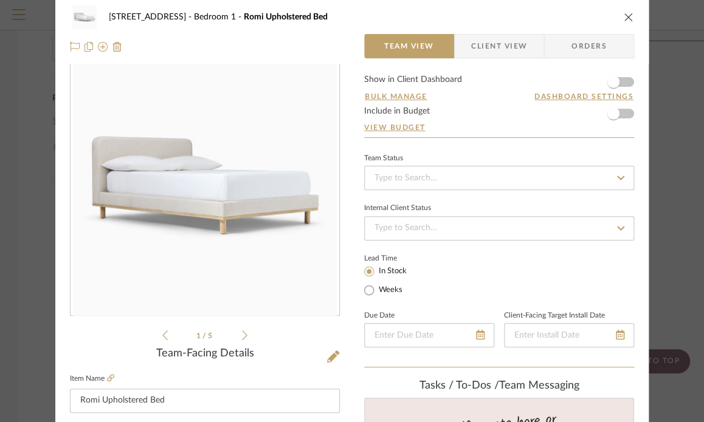
scroll to position [0, 0]
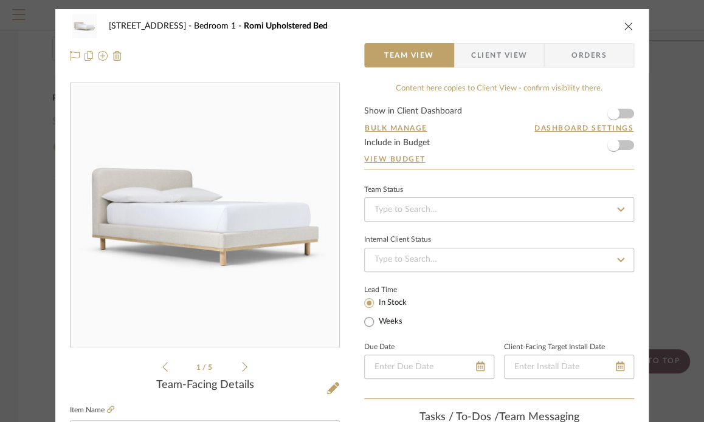
click at [625, 22] on icon "close" at bounding box center [629, 26] width 10 height 10
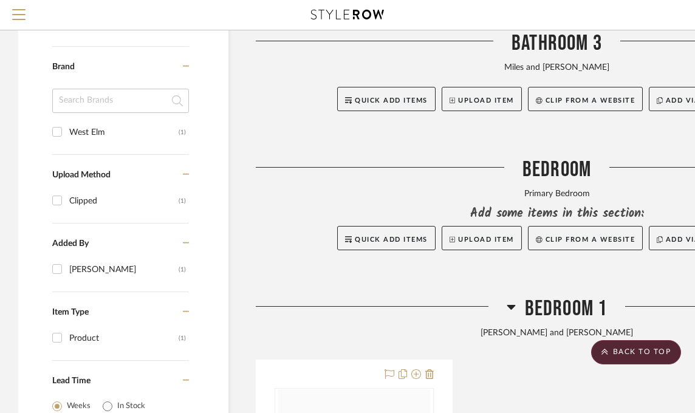
scroll to position [669, 0]
